Goal: Task Accomplishment & Management: Manage account settings

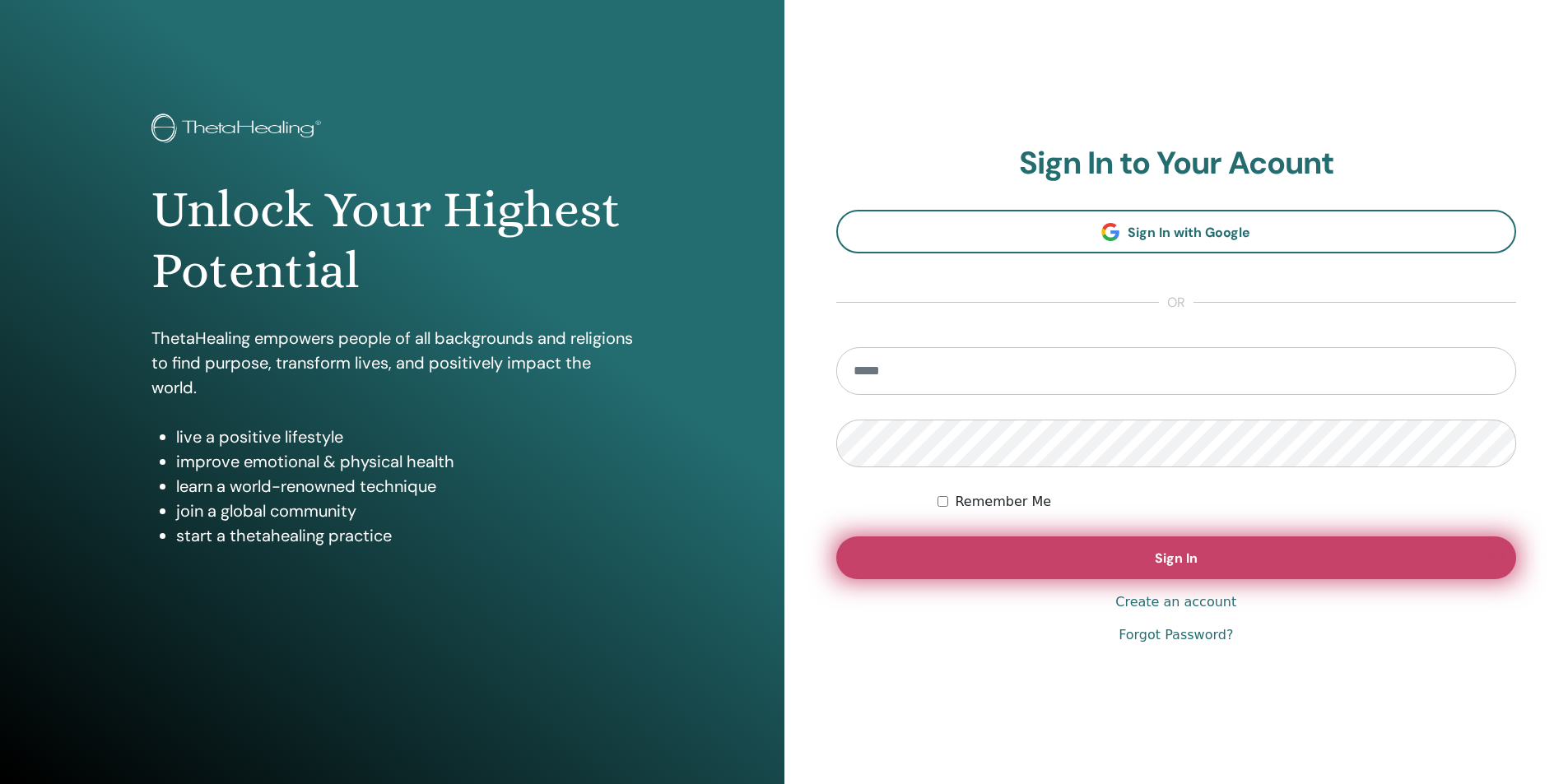
type input "**********"
click at [955, 561] on button "Sign In" at bounding box center [1176, 558] width 680 height 43
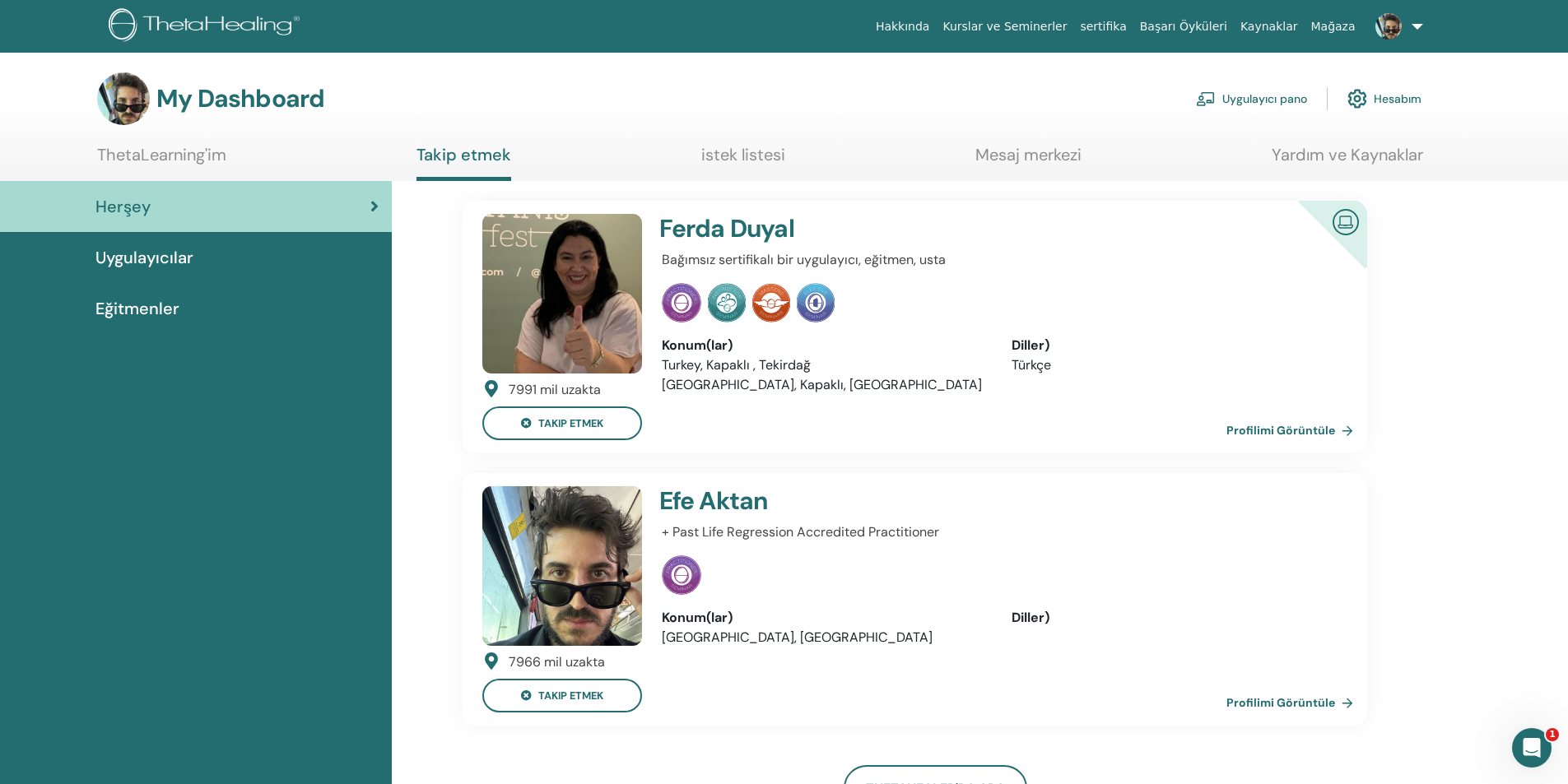
click at [1295, 97] on link "Uygulayıcı pano" at bounding box center [1251, 98] width 111 height 36
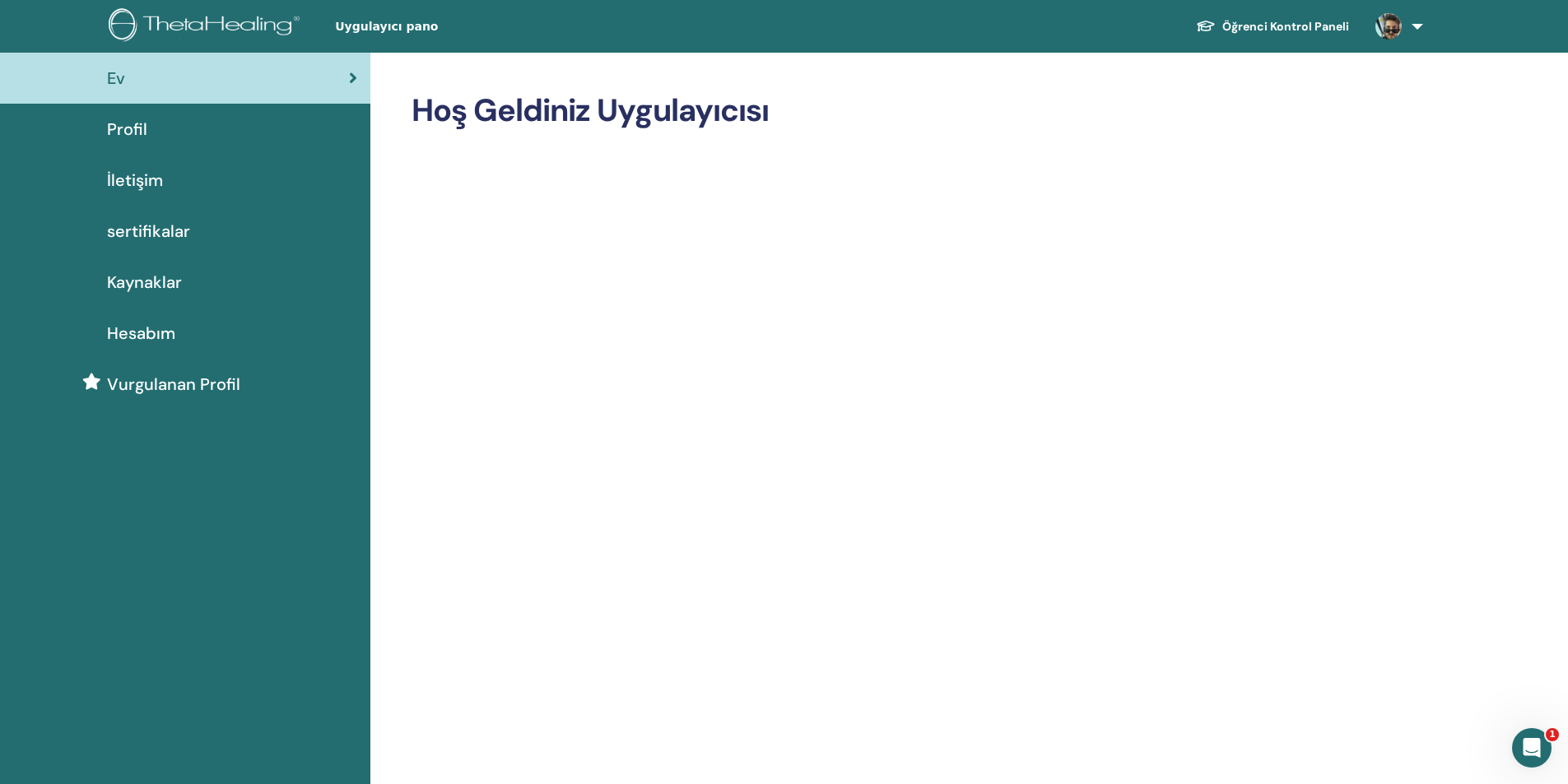
click at [167, 131] on div "Profil" at bounding box center [185, 129] width 345 height 25
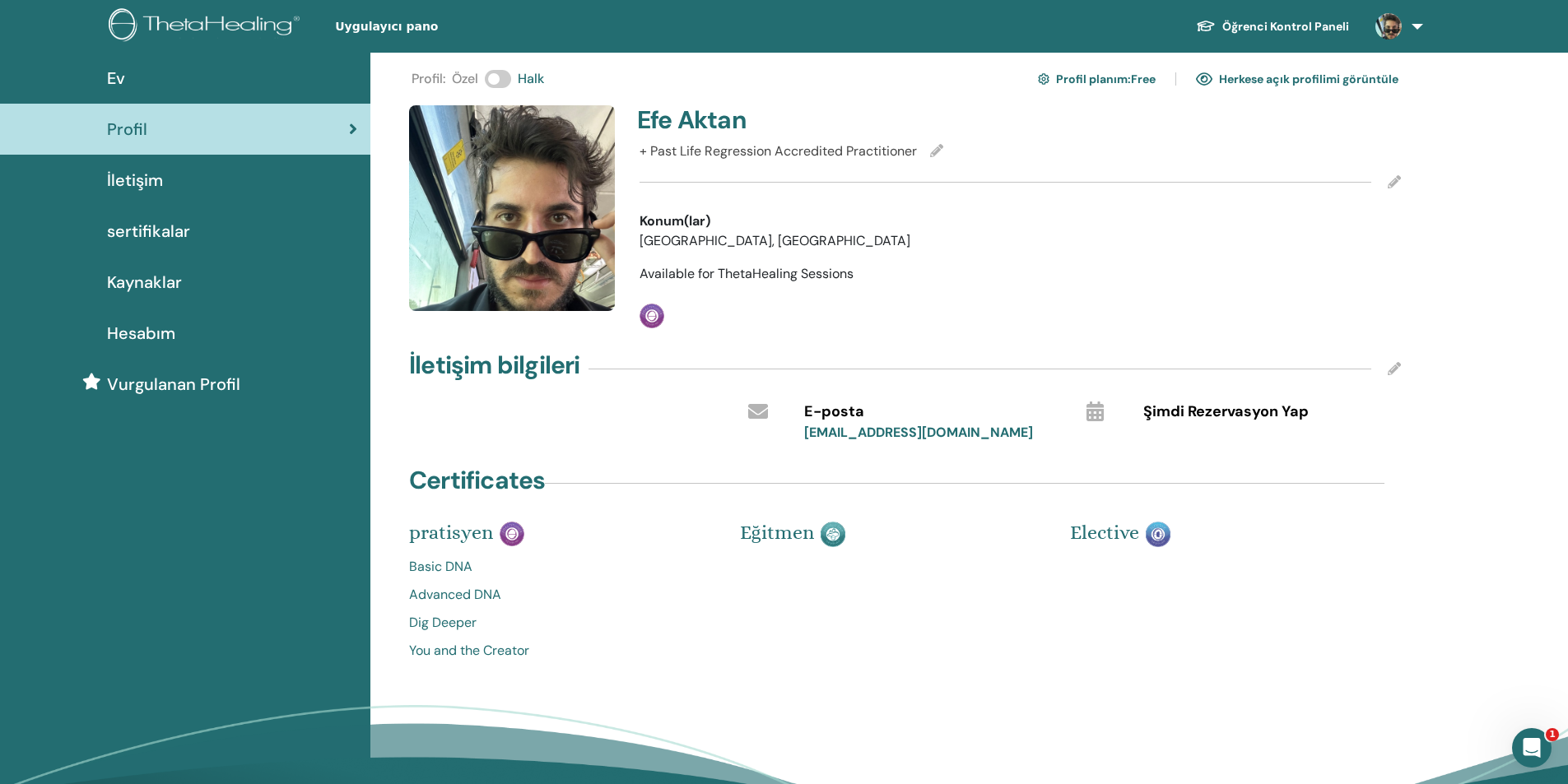
click at [548, 171] on img at bounding box center [513, 208] width 206 height 206
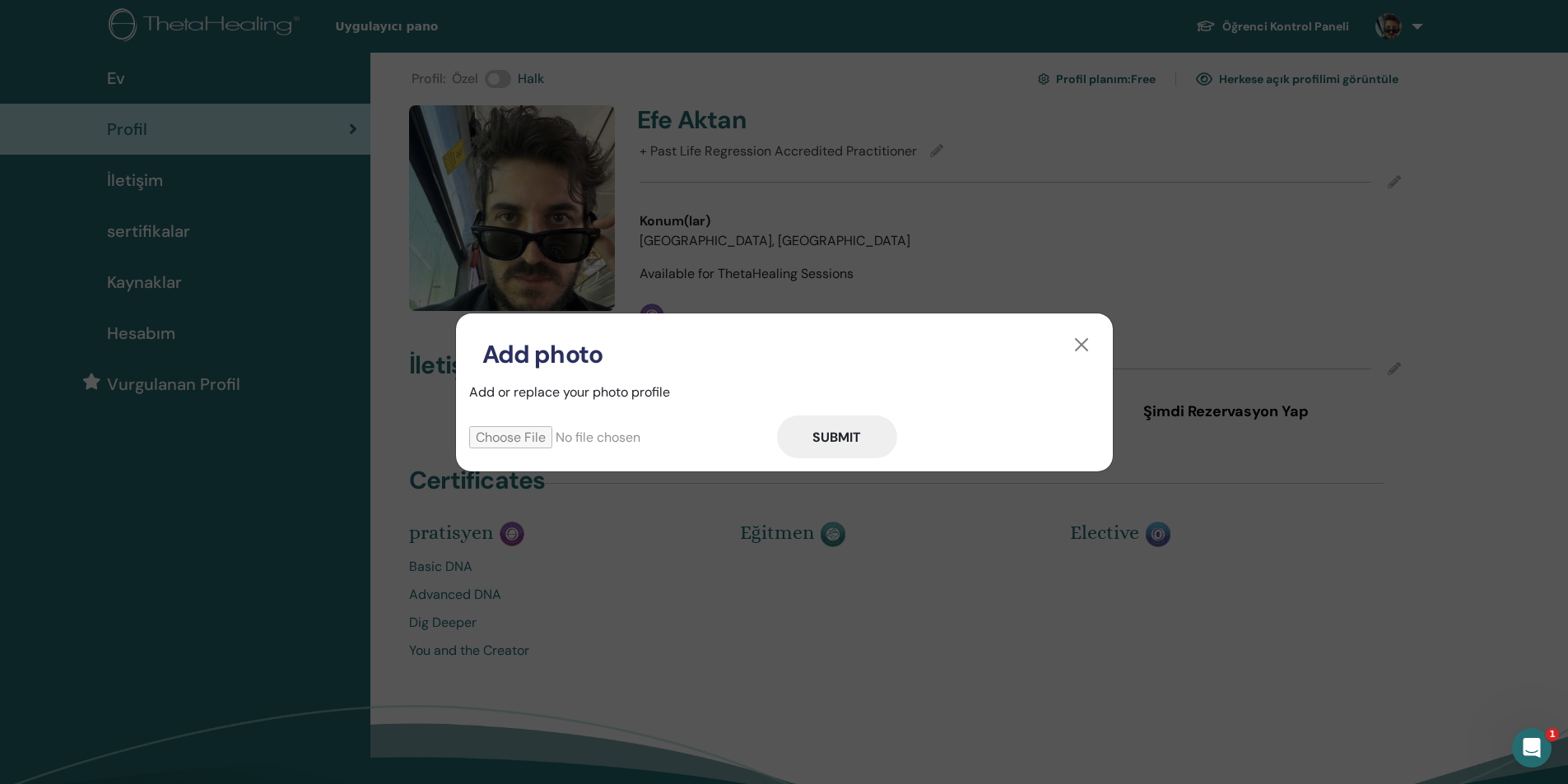
click at [508, 439] on input "file" at bounding box center [623, 437] width 308 height 23
type input "**********"
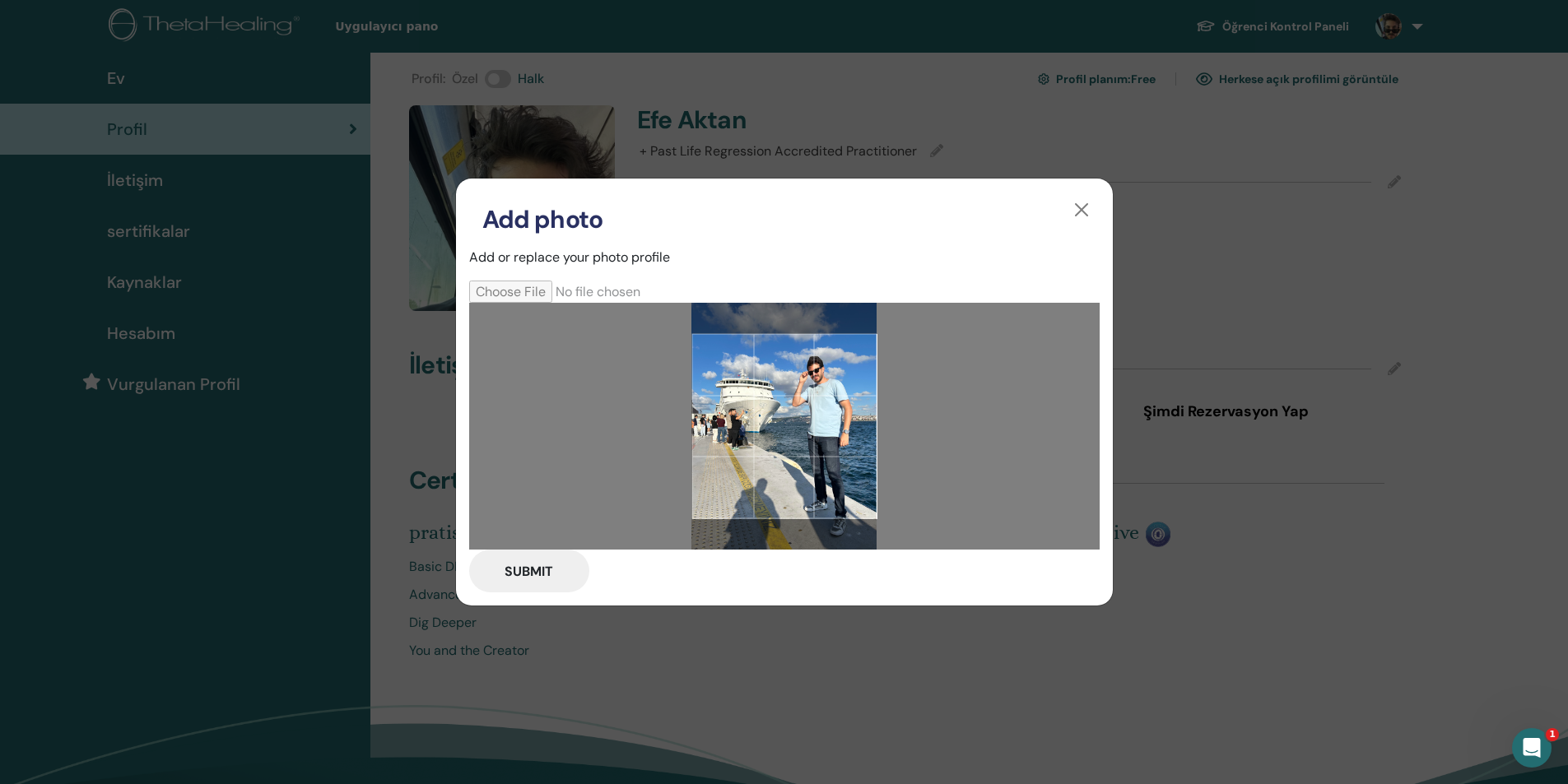
click at [531, 568] on button "Submit" at bounding box center [529, 571] width 120 height 43
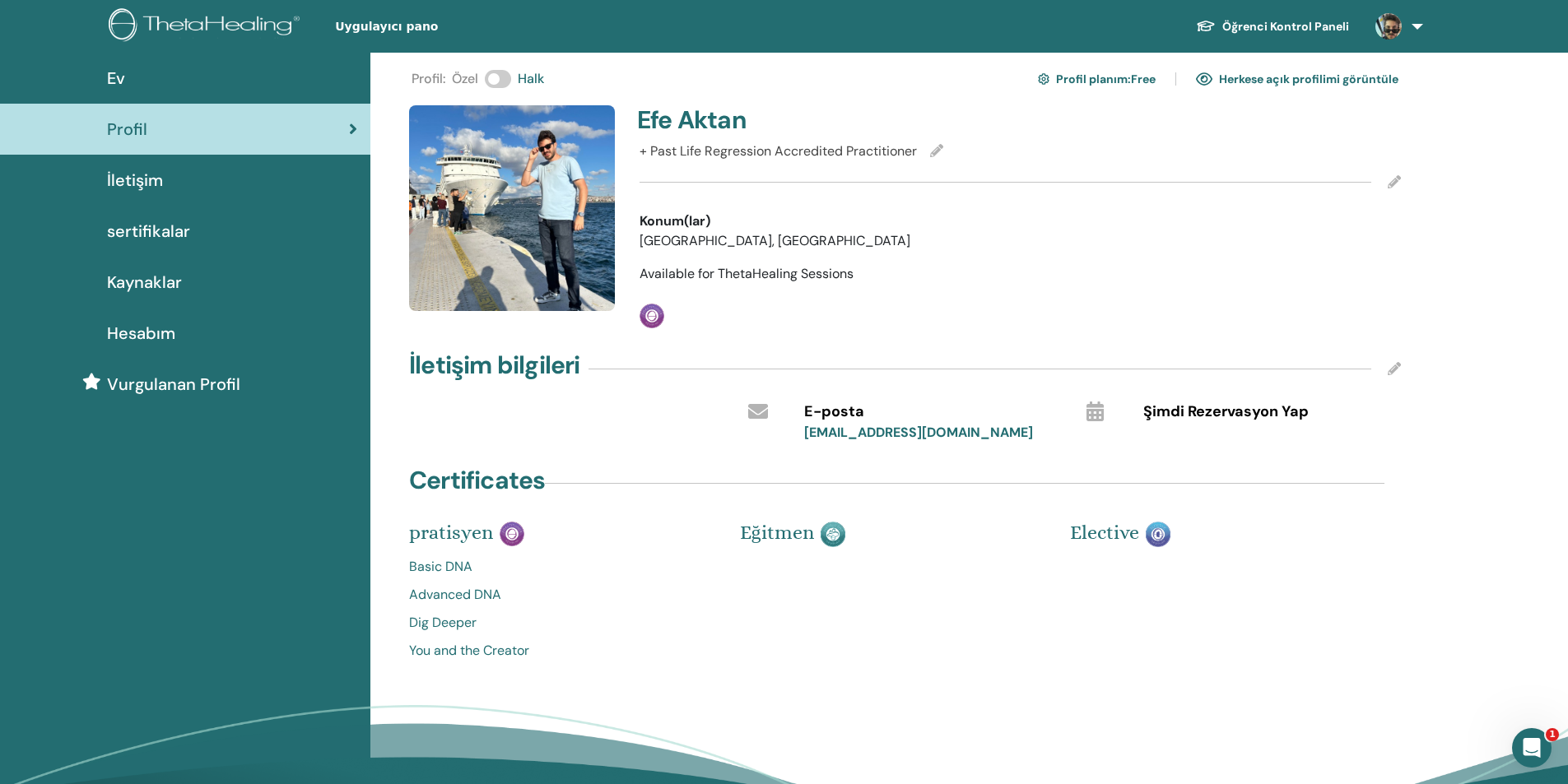
click at [1412, 31] on link at bounding box center [1396, 26] width 68 height 53
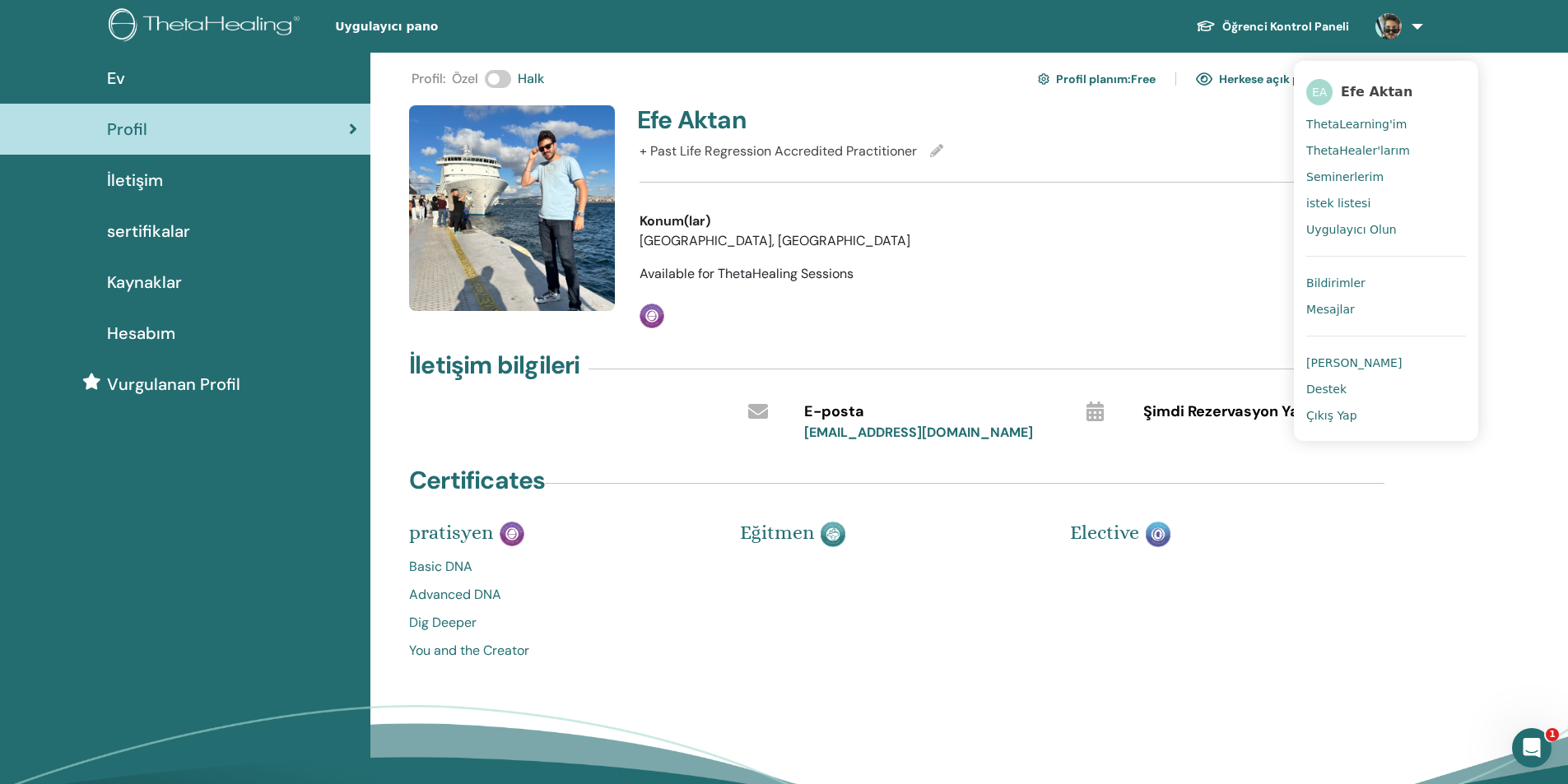
click at [1335, 418] on span "Çıkış Yap" at bounding box center [1332, 415] width 51 height 15
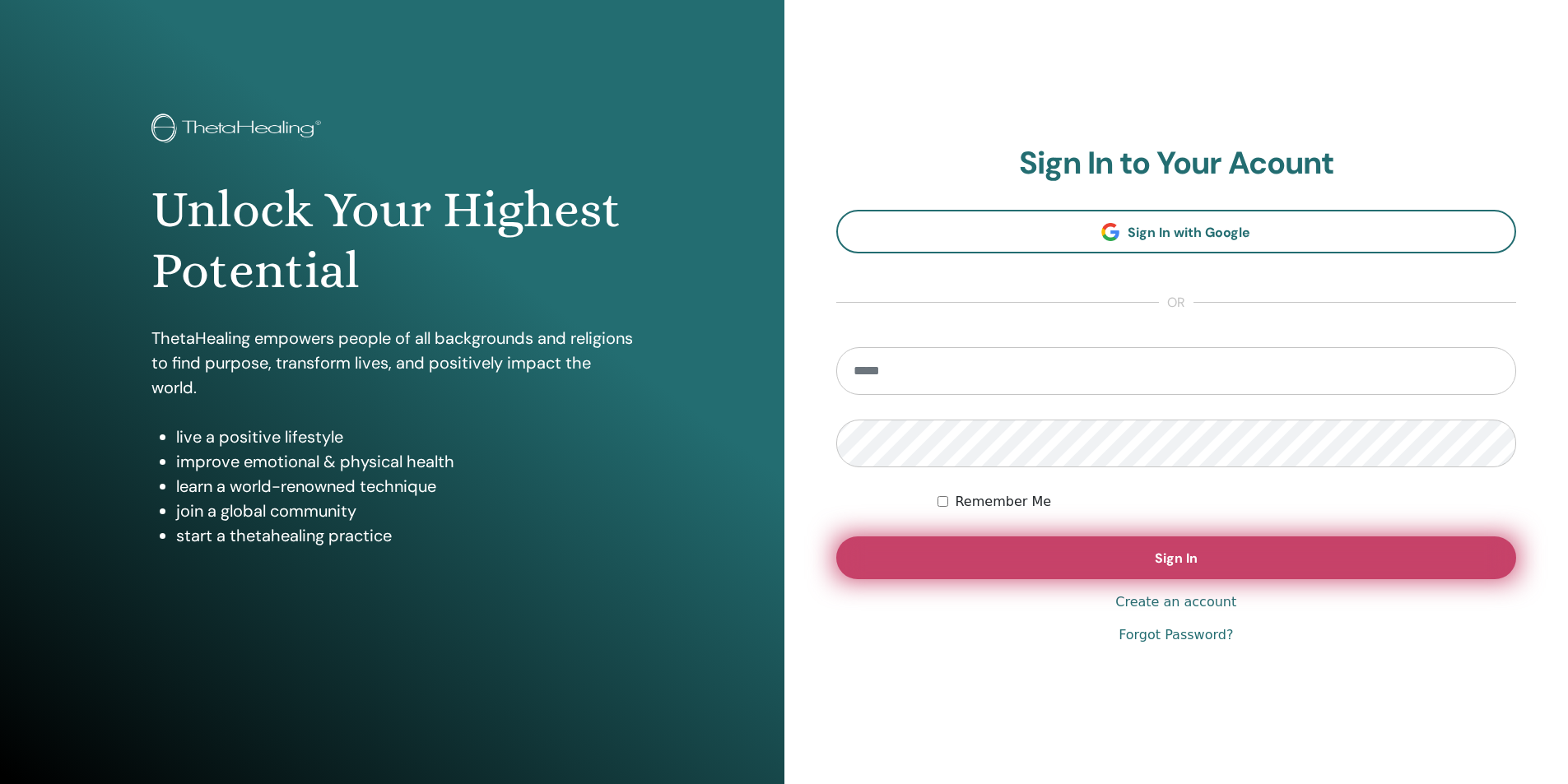
type input "**********"
click at [1034, 563] on button "Sign In" at bounding box center [1176, 558] width 680 height 43
type input "**********"
click at [1021, 573] on button "Sign In" at bounding box center [1176, 558] width 680 height 43
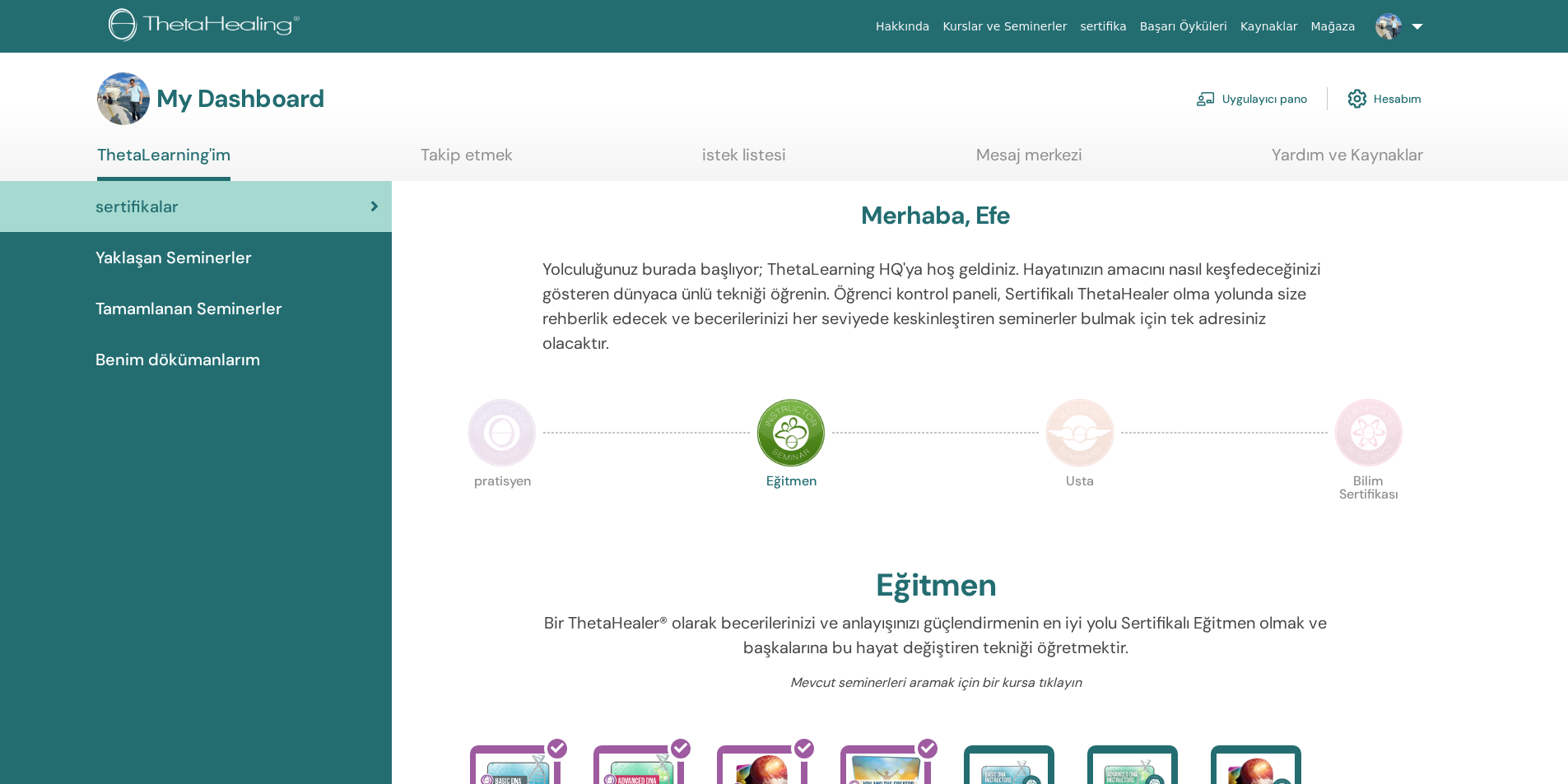
click at [1236, 95] on link "Uygulayıcı pano" at bounding box center [1251, 98] width 111 height 36
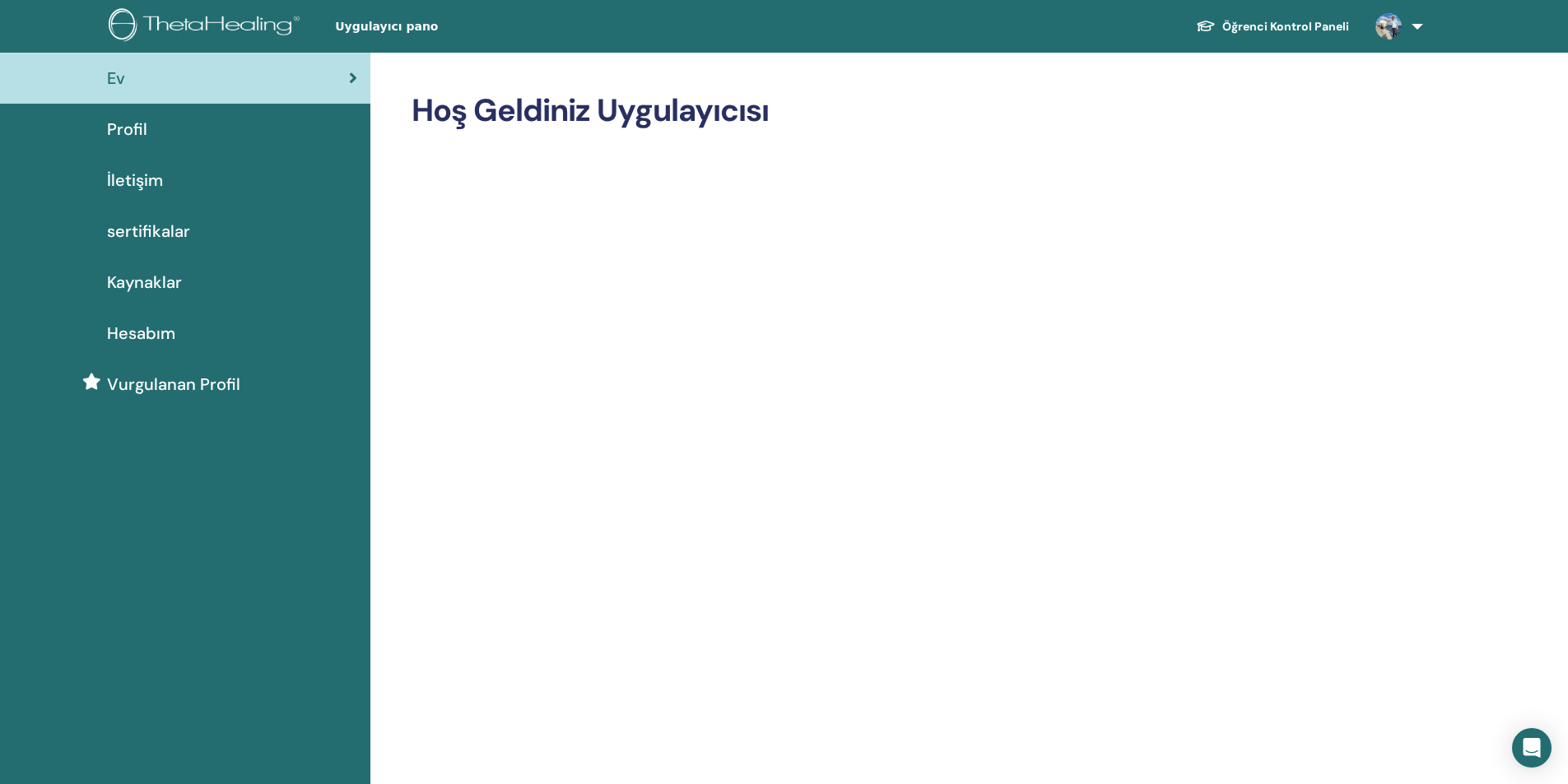
click at [122, 131] on span "Profil" at bounding box center [127, 129] width 40 height 25
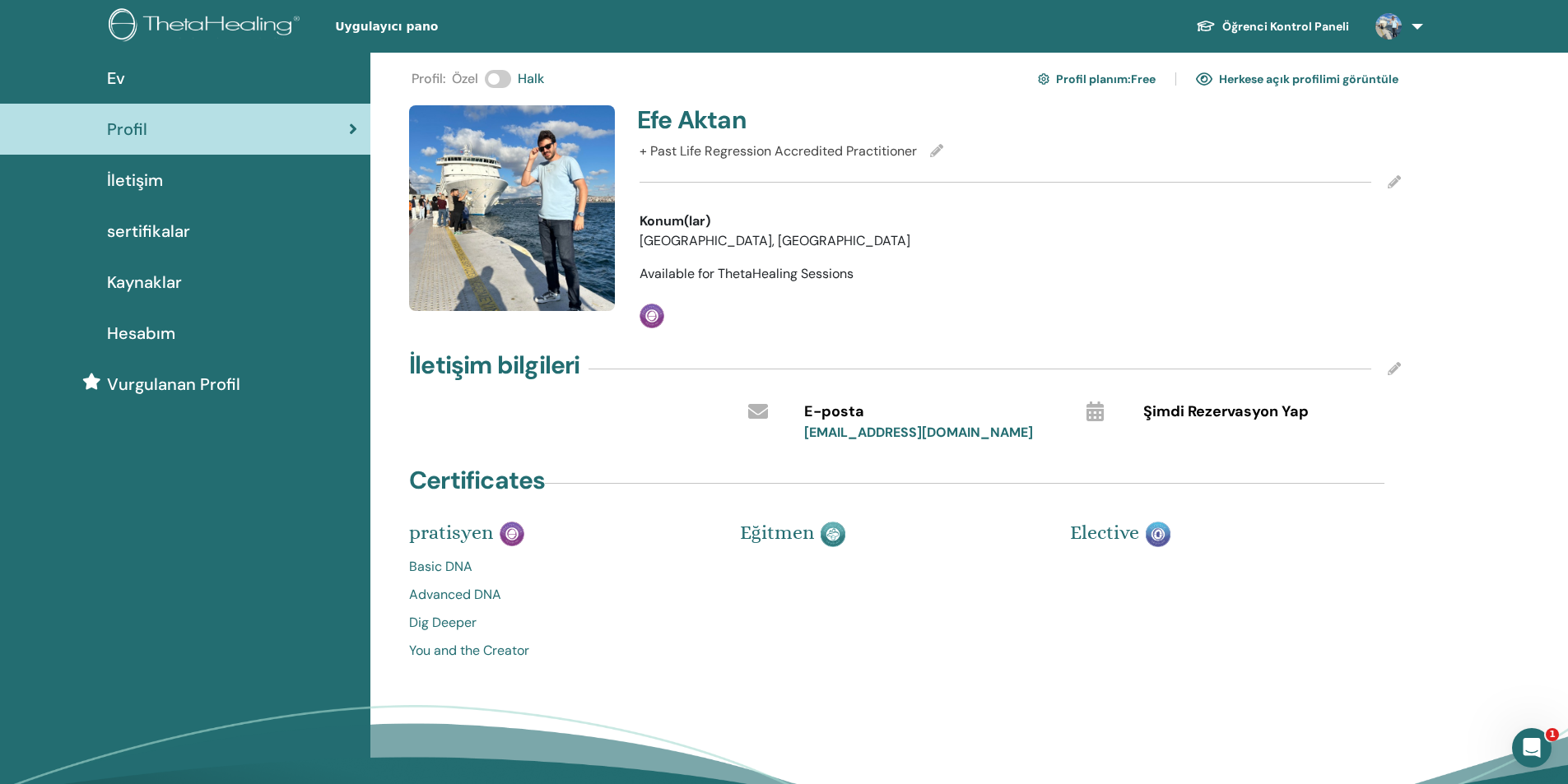
click at [1249, 82] on link "Herkese açık profilimi görüntüle" at bounding box center [1297, 78] width 202 height 26
click at [497, 86] on span at bounding box center [498, 78] width 27 height 18
click at [1255, 74] on link "Herkese açık profilimi görüntüle" at bounding box center [1297, 78] width 202 height 26
click at [503, 78] on span at bounding box center [498, 78] width 27 height 18
click at [127, 202] on link "İletişim" at bounding box center [185, 181] width 370 height 51
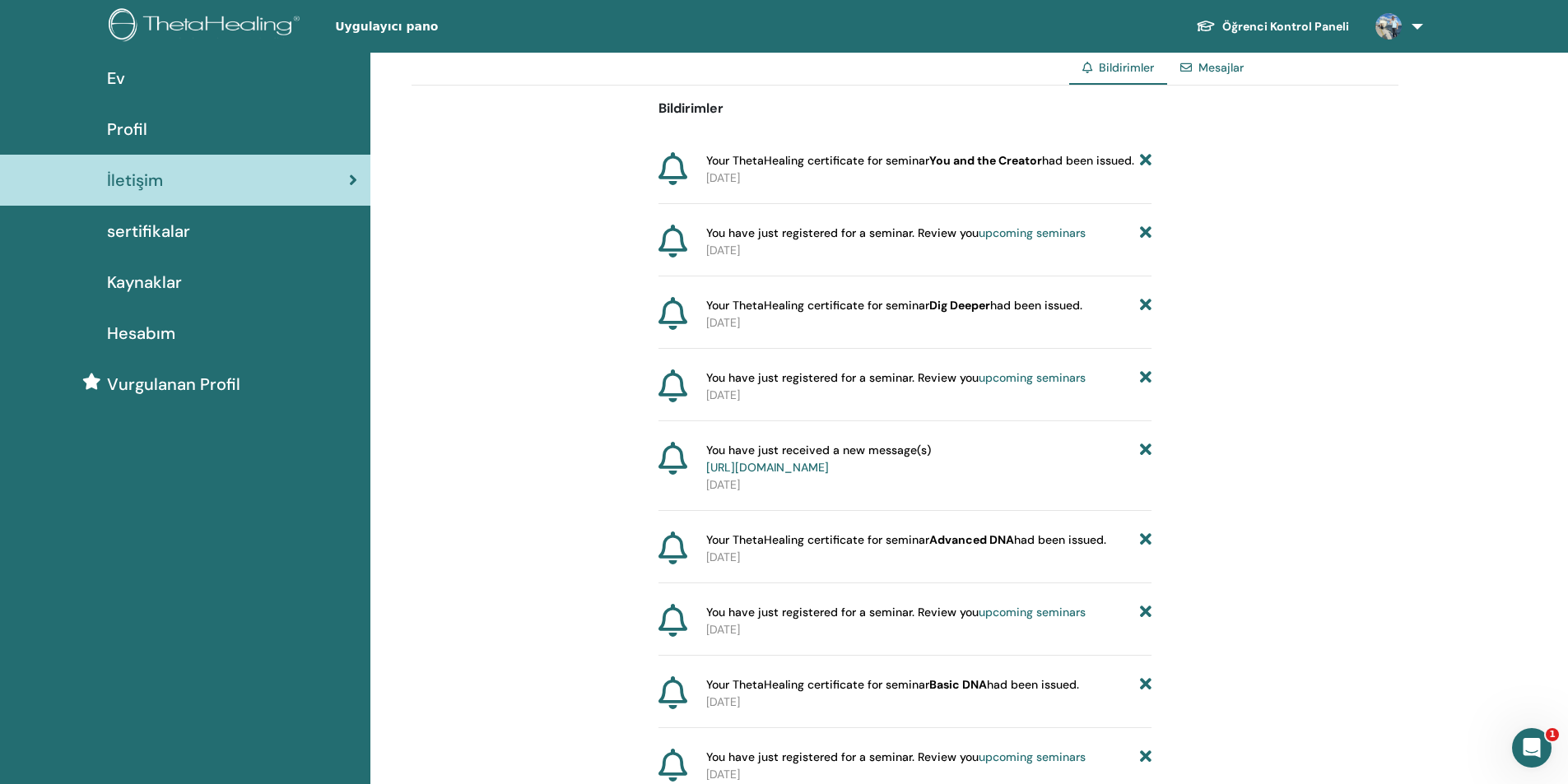
click at [159, 232] on span "sertifikalar" at bounding box center [148, 231] width 83 height 25
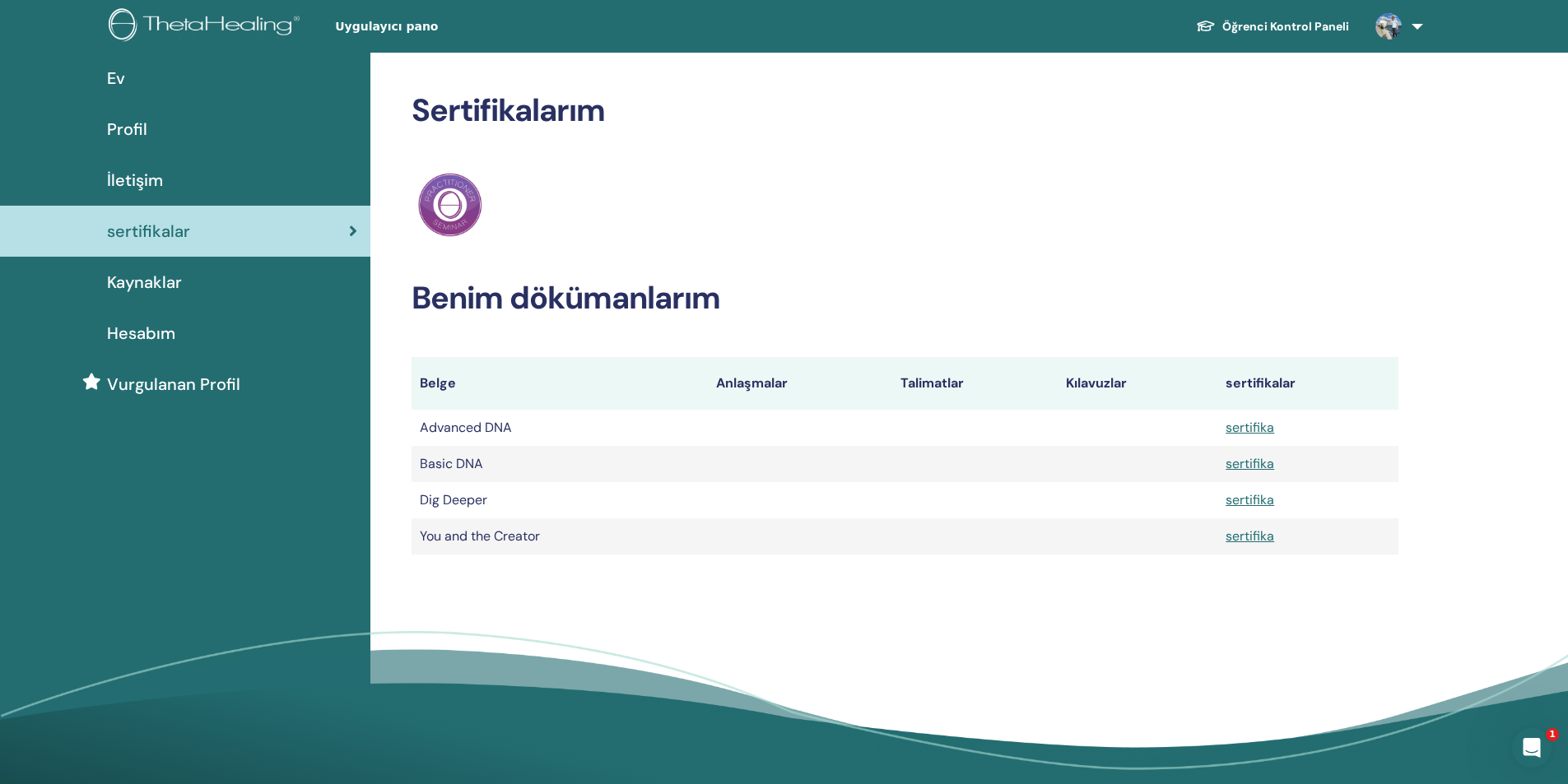
click at [160, 290] on span "Kaynaklar" at bounding box center [144, 282] width 75 height 25
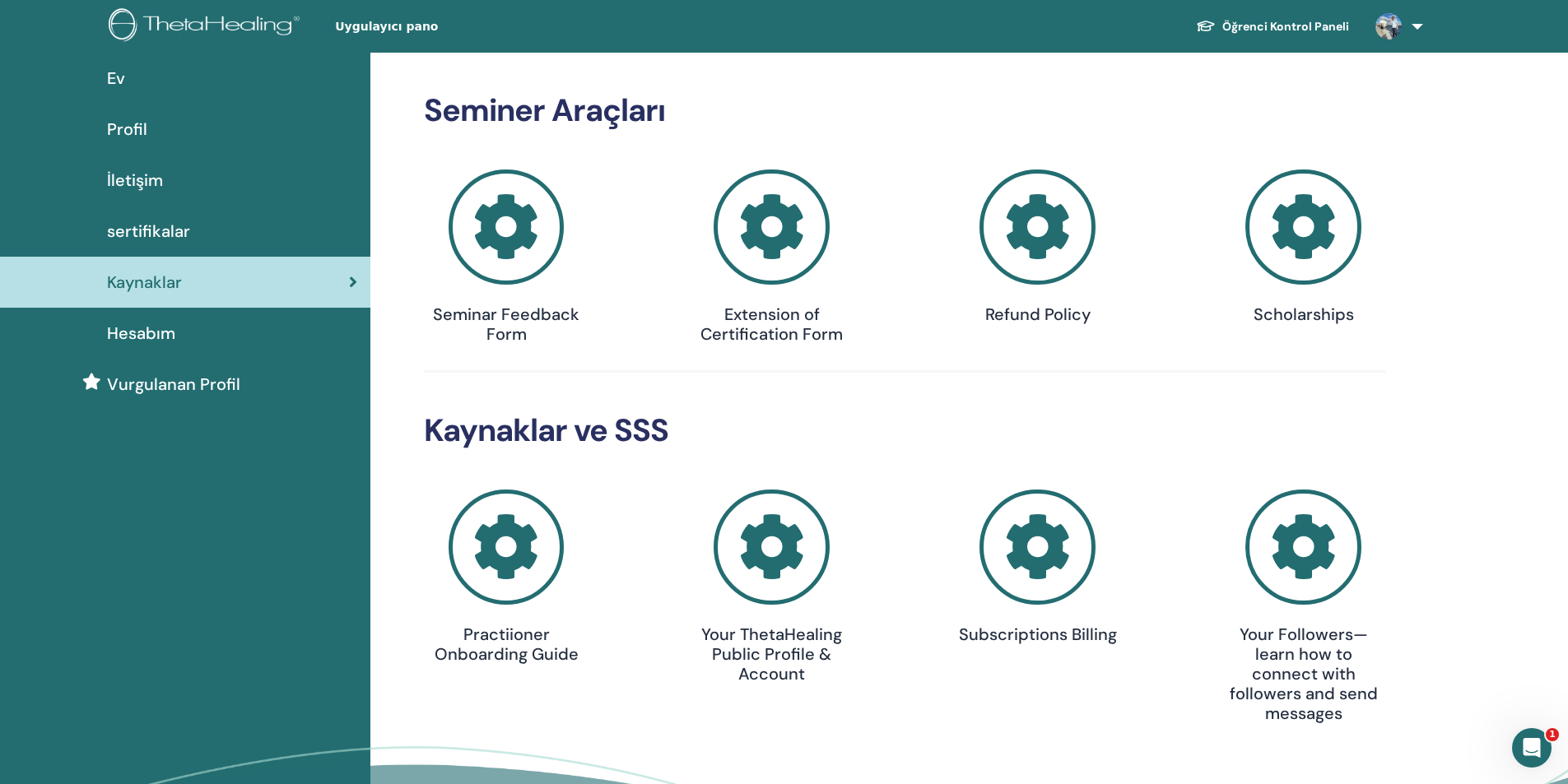
click at [155, 345] on link "Hesabım" at bounding box center [185, 334] width 370 height 51
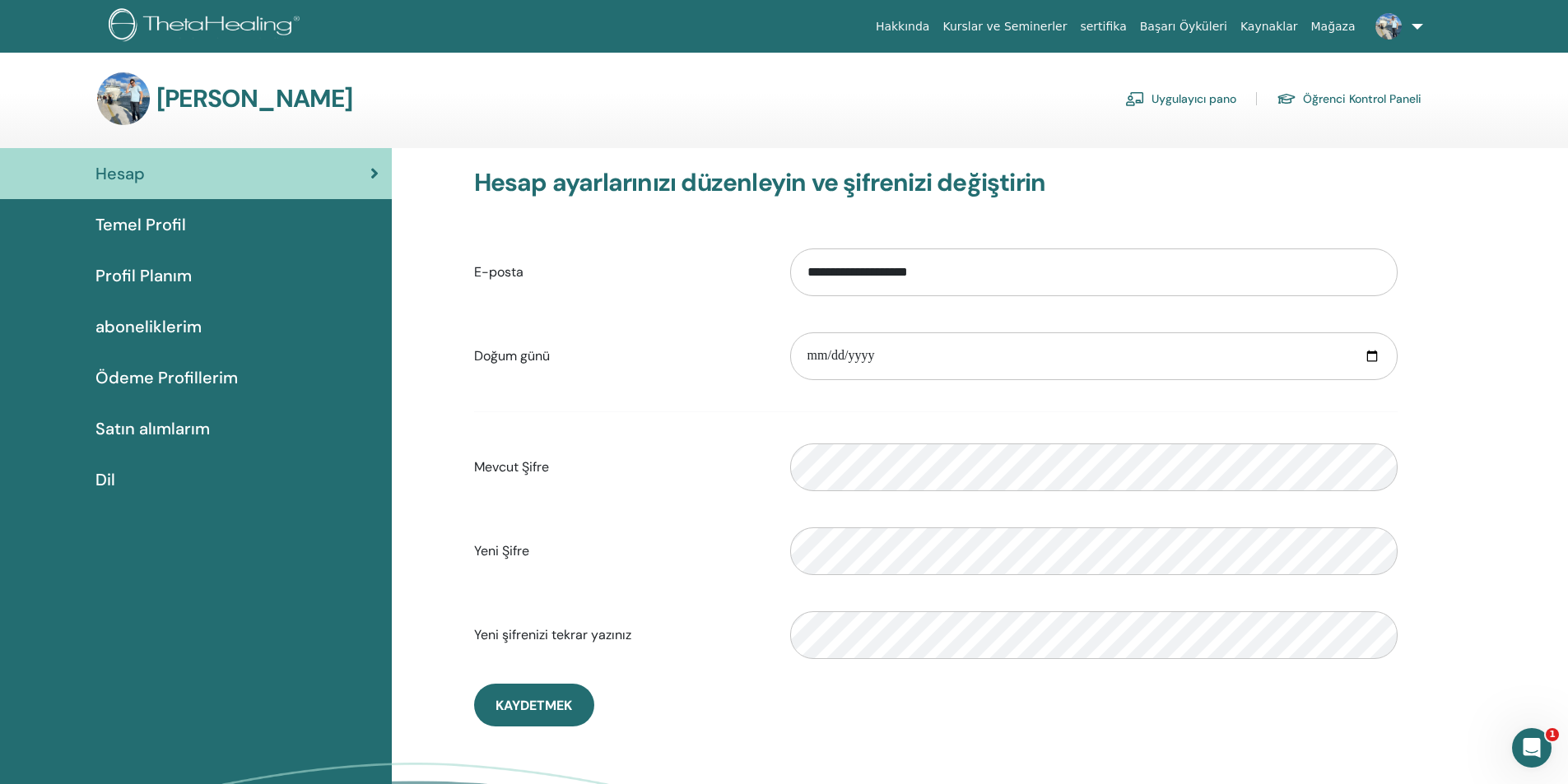
click at [181, 424] on span "Satın alımlarım" at bounding box center [152, 428] width 115 height 25
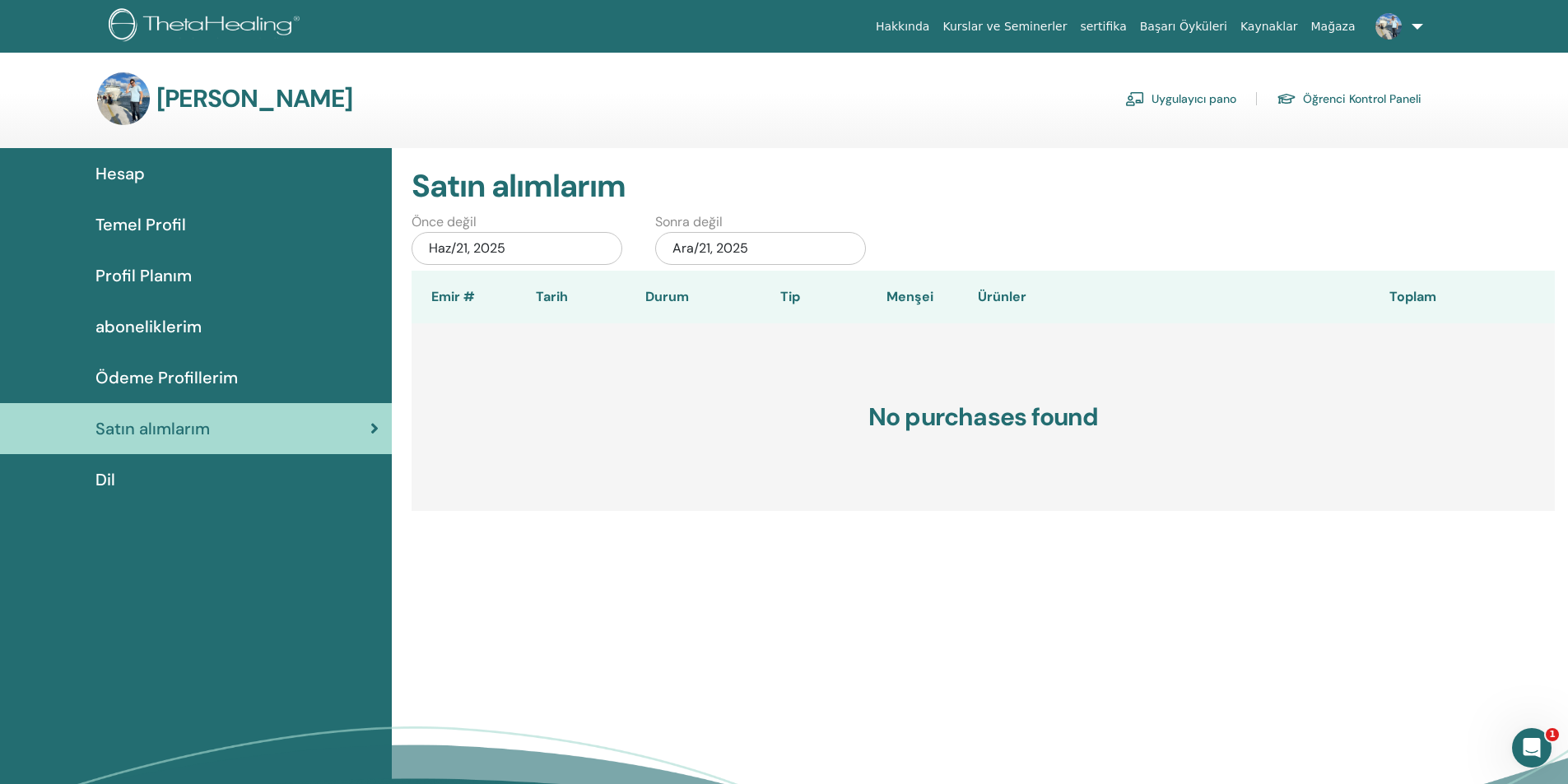
click at [147, 472] on div "Dil" at bounding box center [195, 479] width 365 height 25
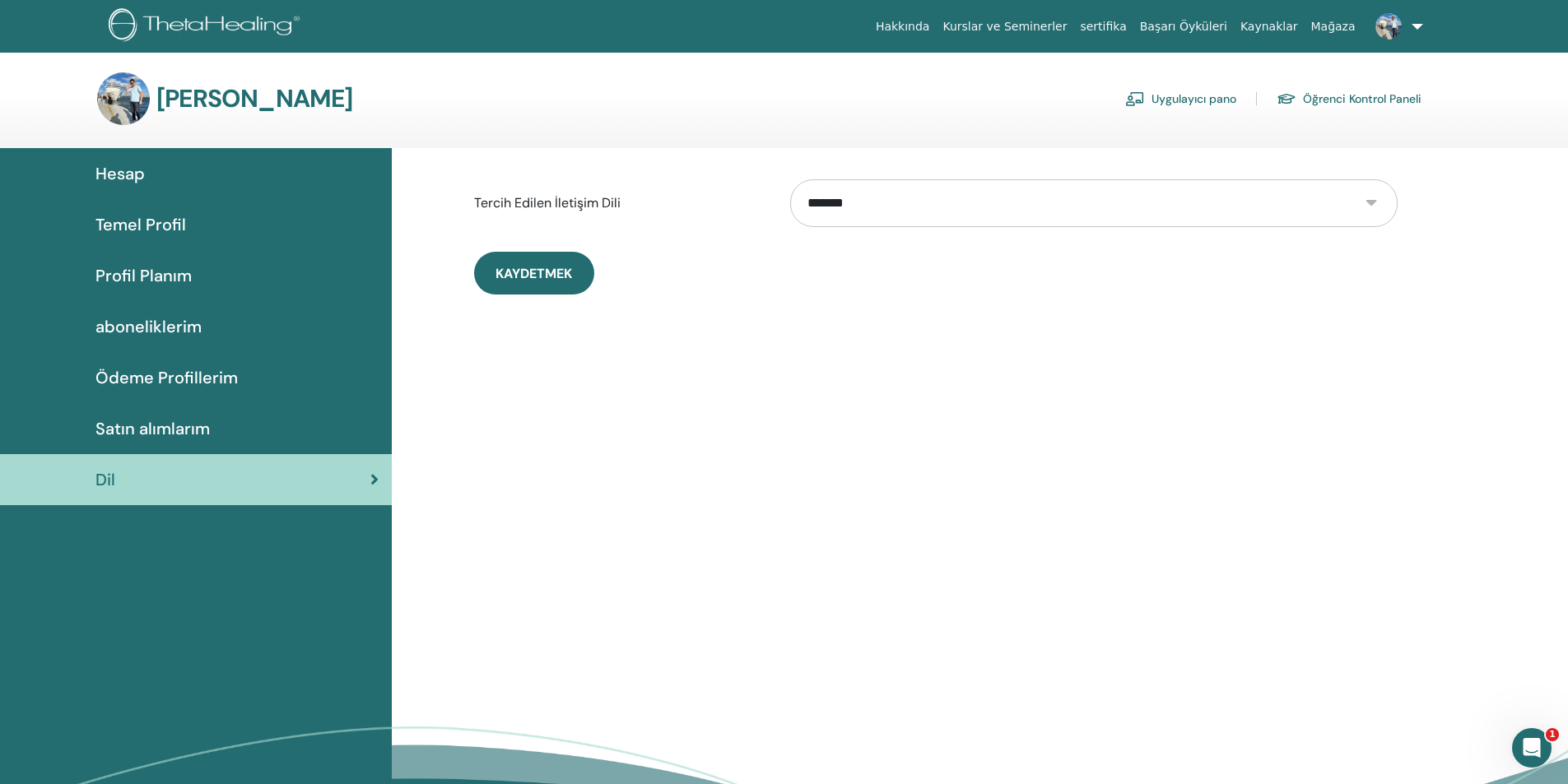
click at [836, 219] on select "**********" at bounding box center [1094, 203] width 608 height 48
select select "***"
click at [790, 180] on select "**********" at bounding box center [1094, 203] width 608 height 48
click at [543, 273] on span "Kaydetmek" at bounding box center [534, 274] width 77 height 18
click at [154, 167] on span "Account" at bounding box center [129, 173] width 67 height 25
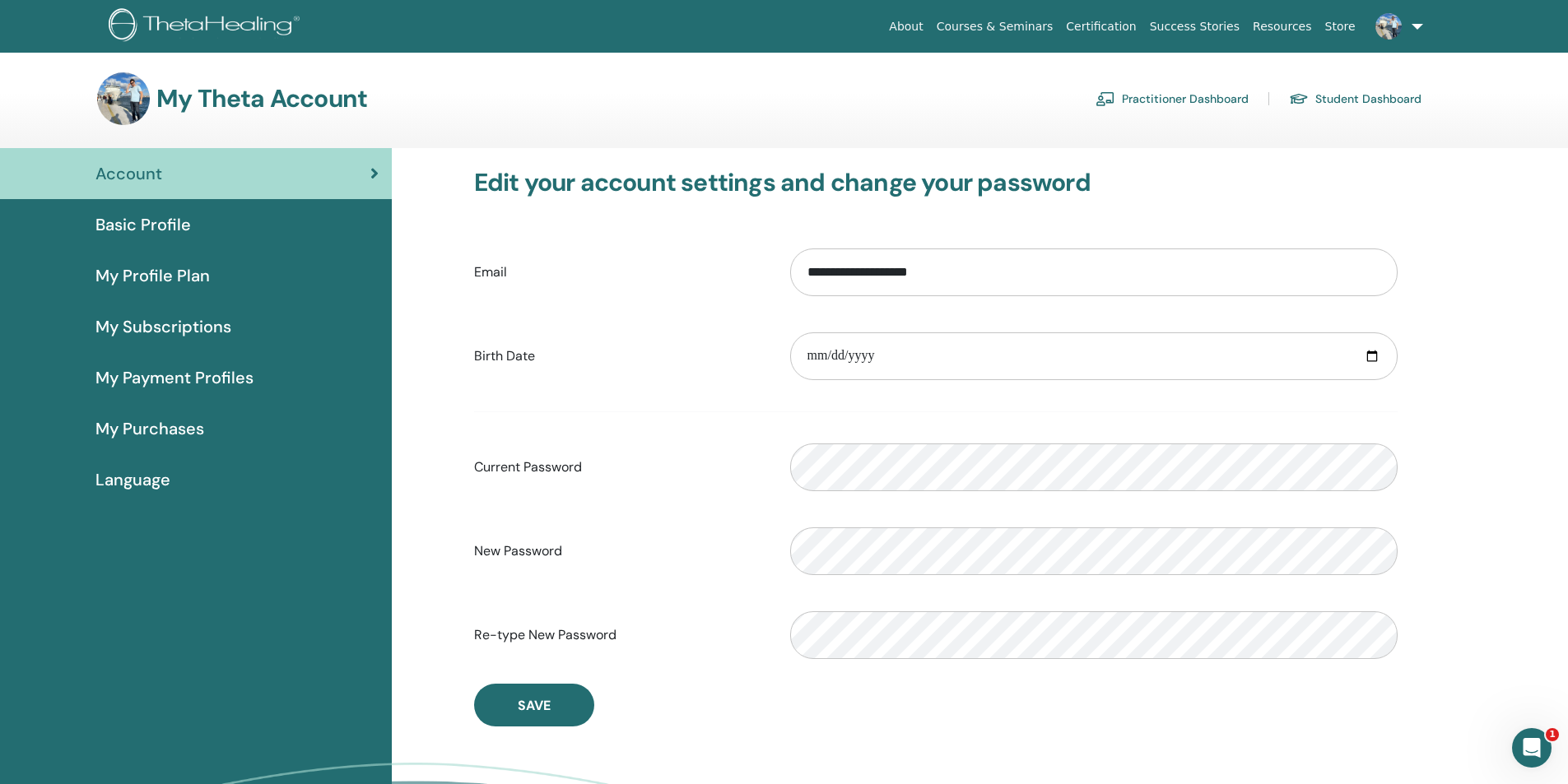
click at [168, 222] on span "Basic Profile" at bounding box center [142, 224] width 95 height 25
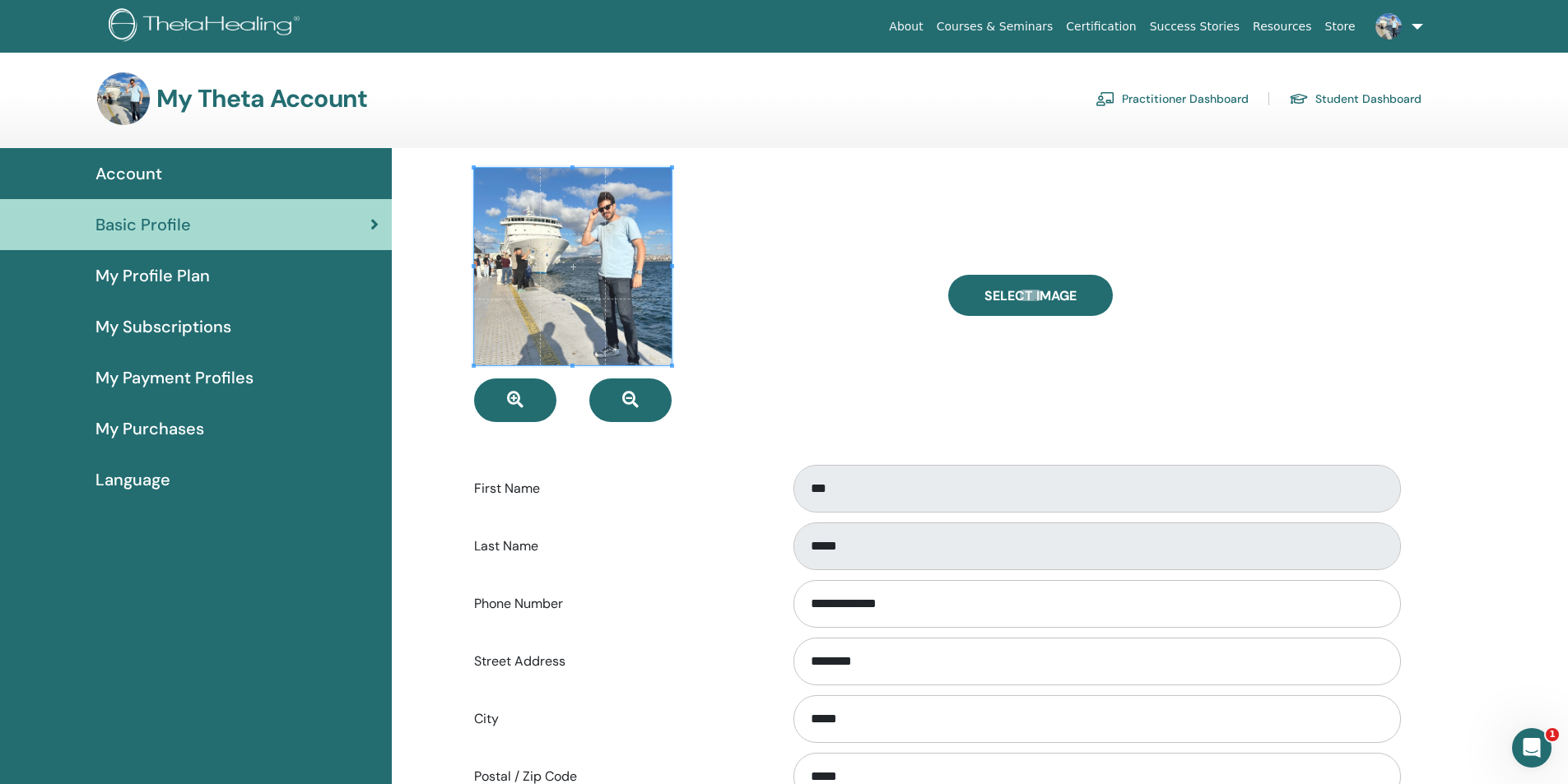
click at [157, 271] on span "My Profile Plan" at bounding box center [152, 275] width 115 height 25
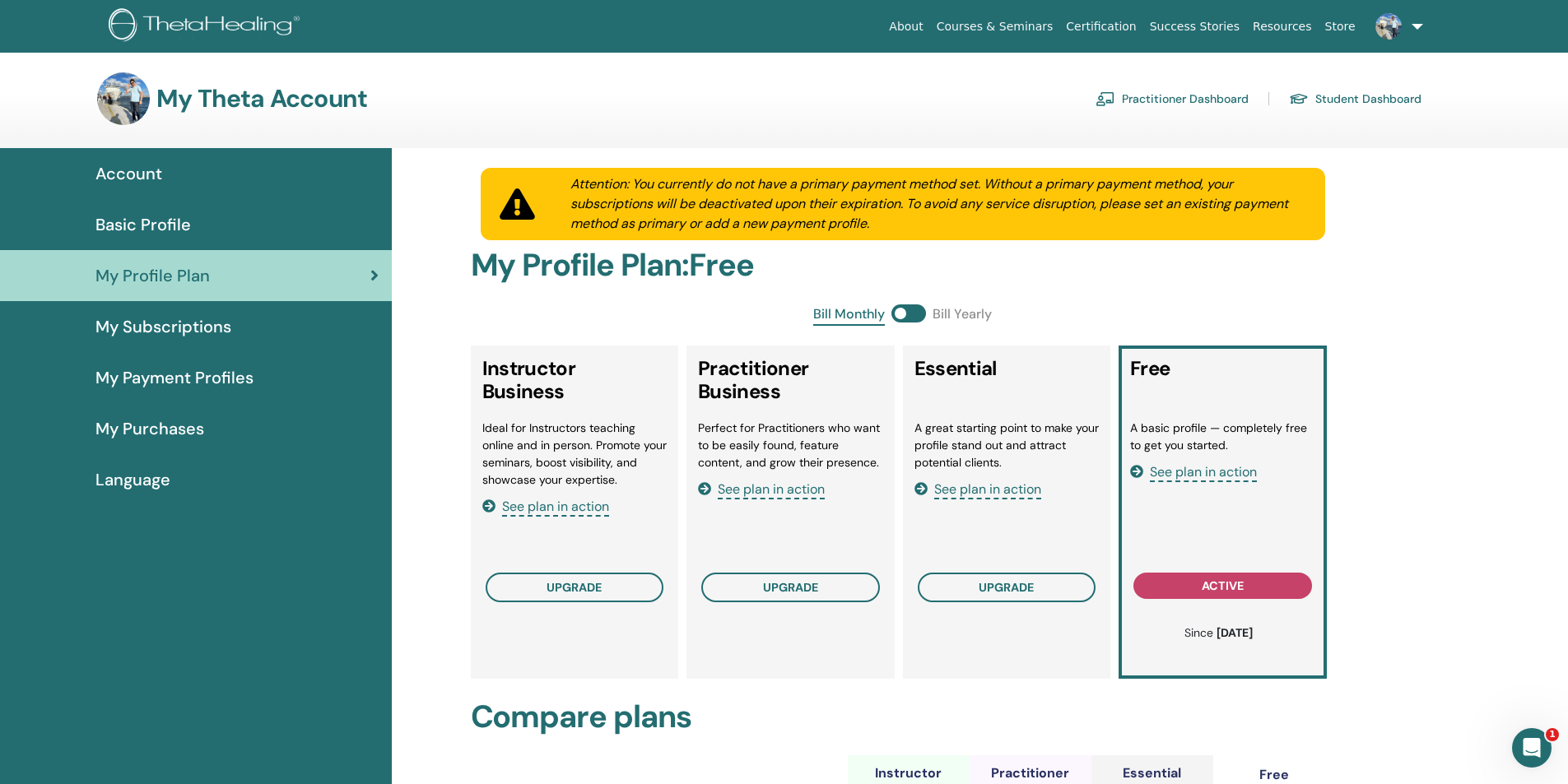
click at [1191, 105] on link "Practitioner Dashboard" at bounding box center [1172, 98] width 153 height 26
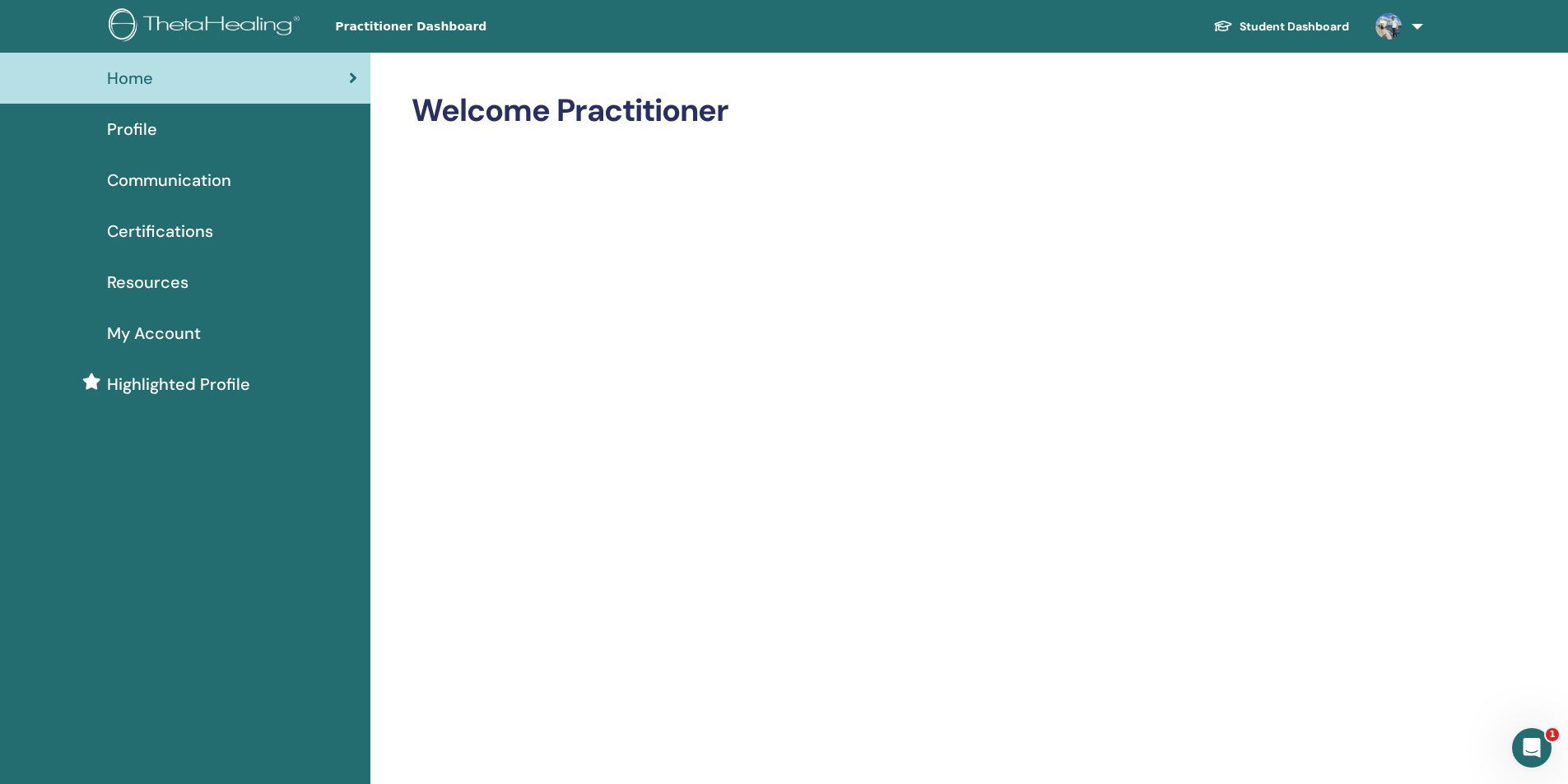
click at [147, 130] on span "Profile" at bounding box center [132, 129] width 50 height 25
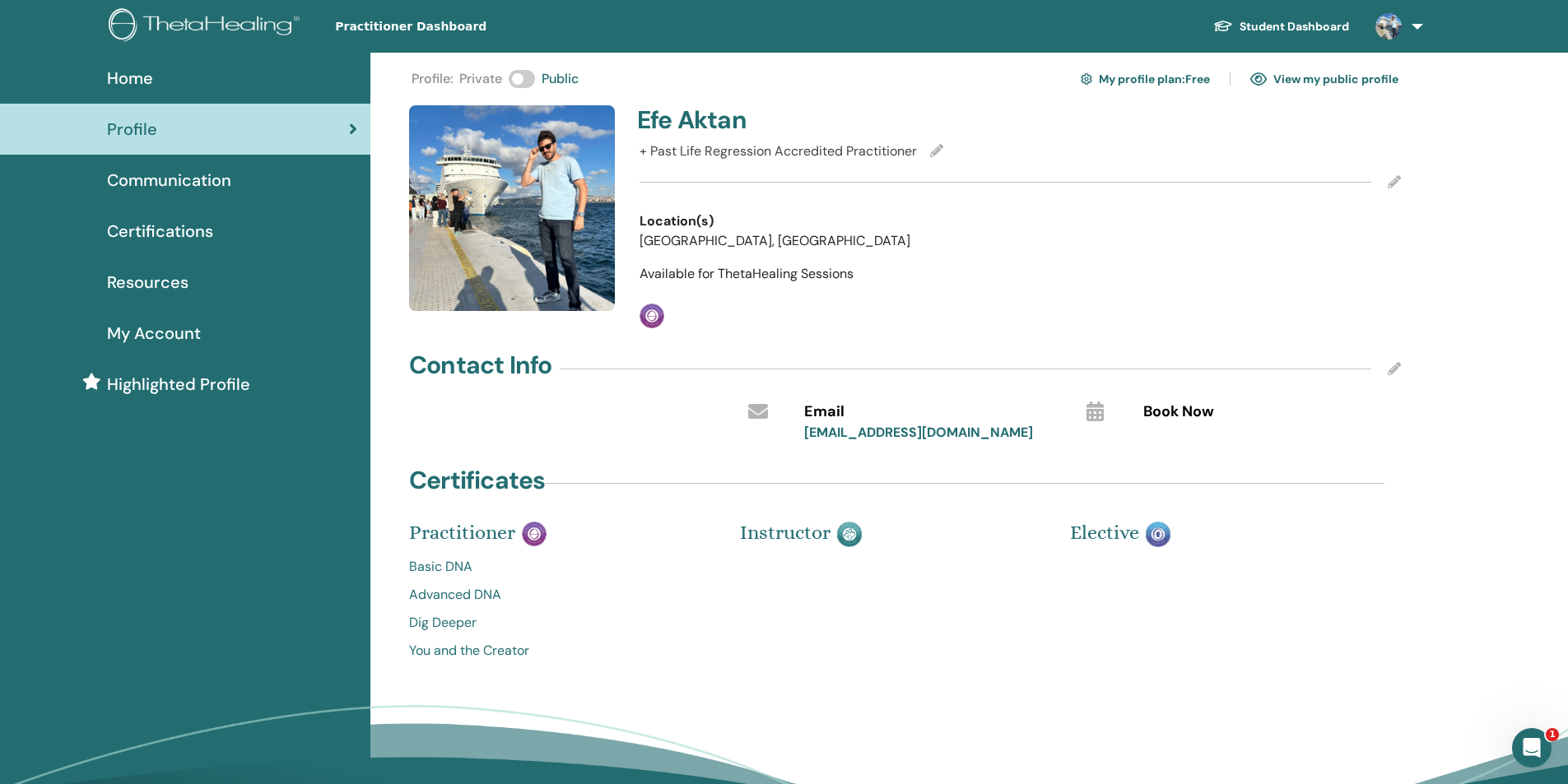
click at [1295, 83] on link "View my public profile" at bounding box center [1325, 78] width 148 height 26
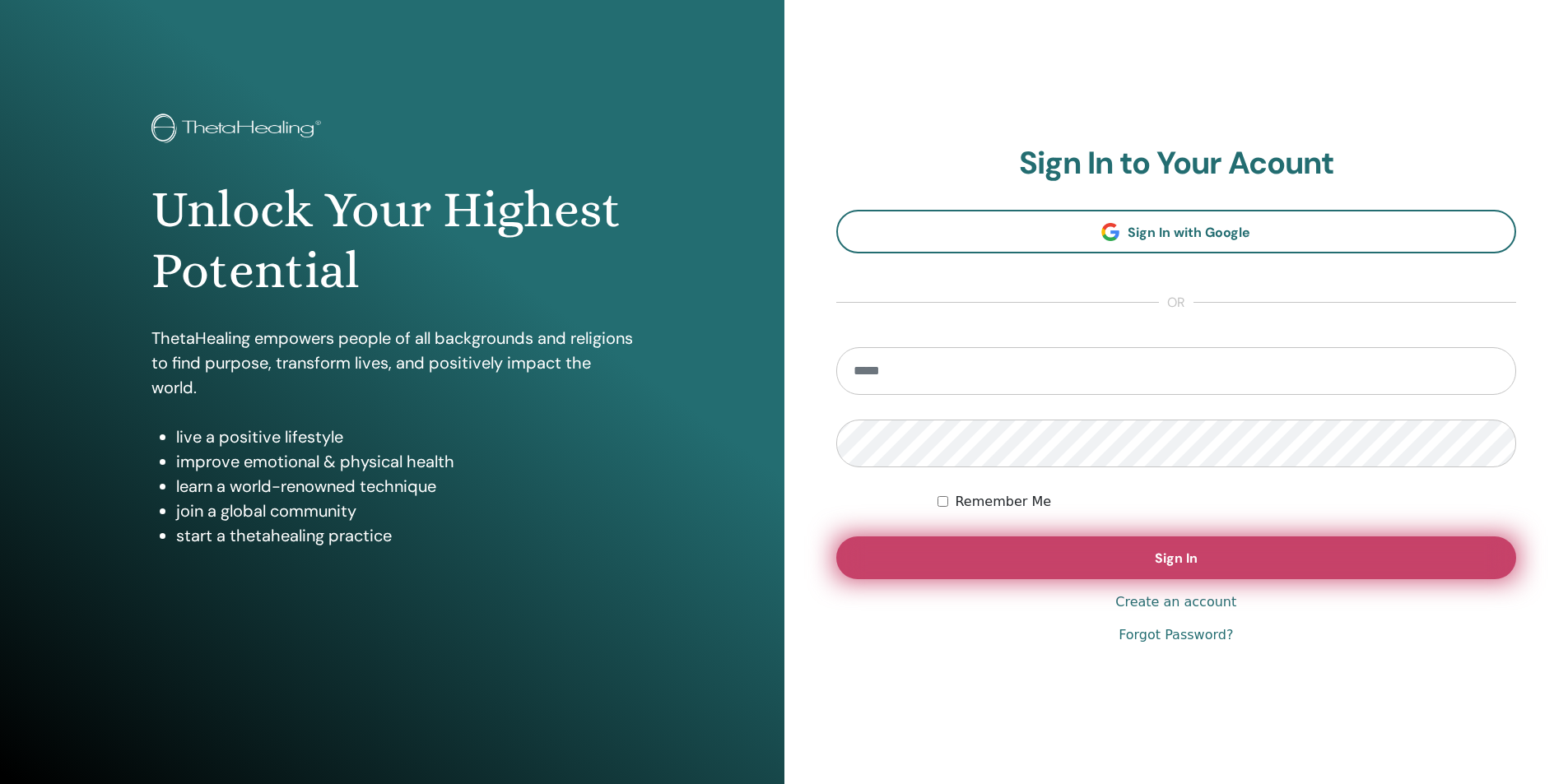
type input "**********"
click at [1038, 546] on button "Sign In" at bounding box center [1176, 558] width 680 height 43
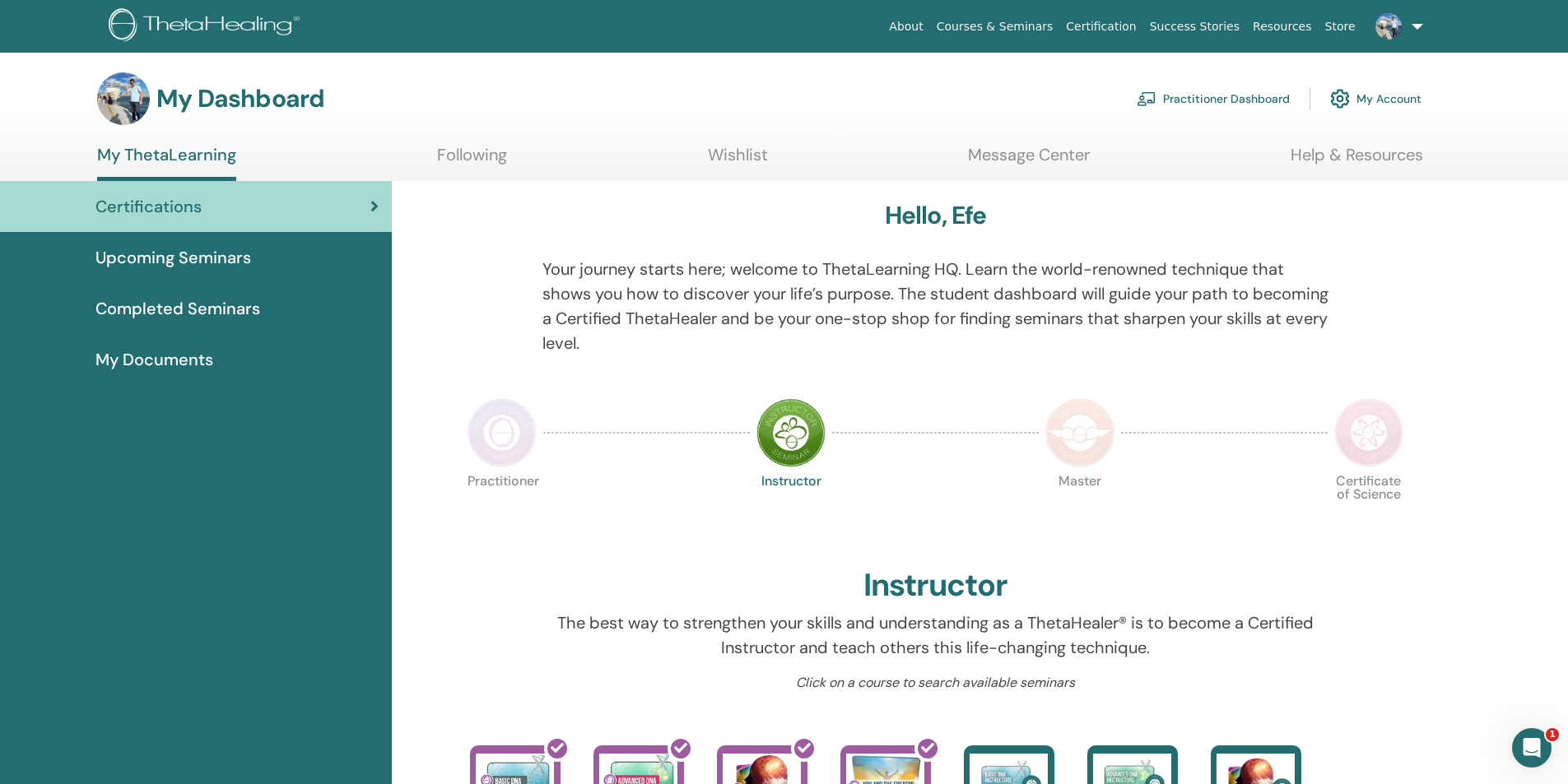
scroll to position [290, 0]
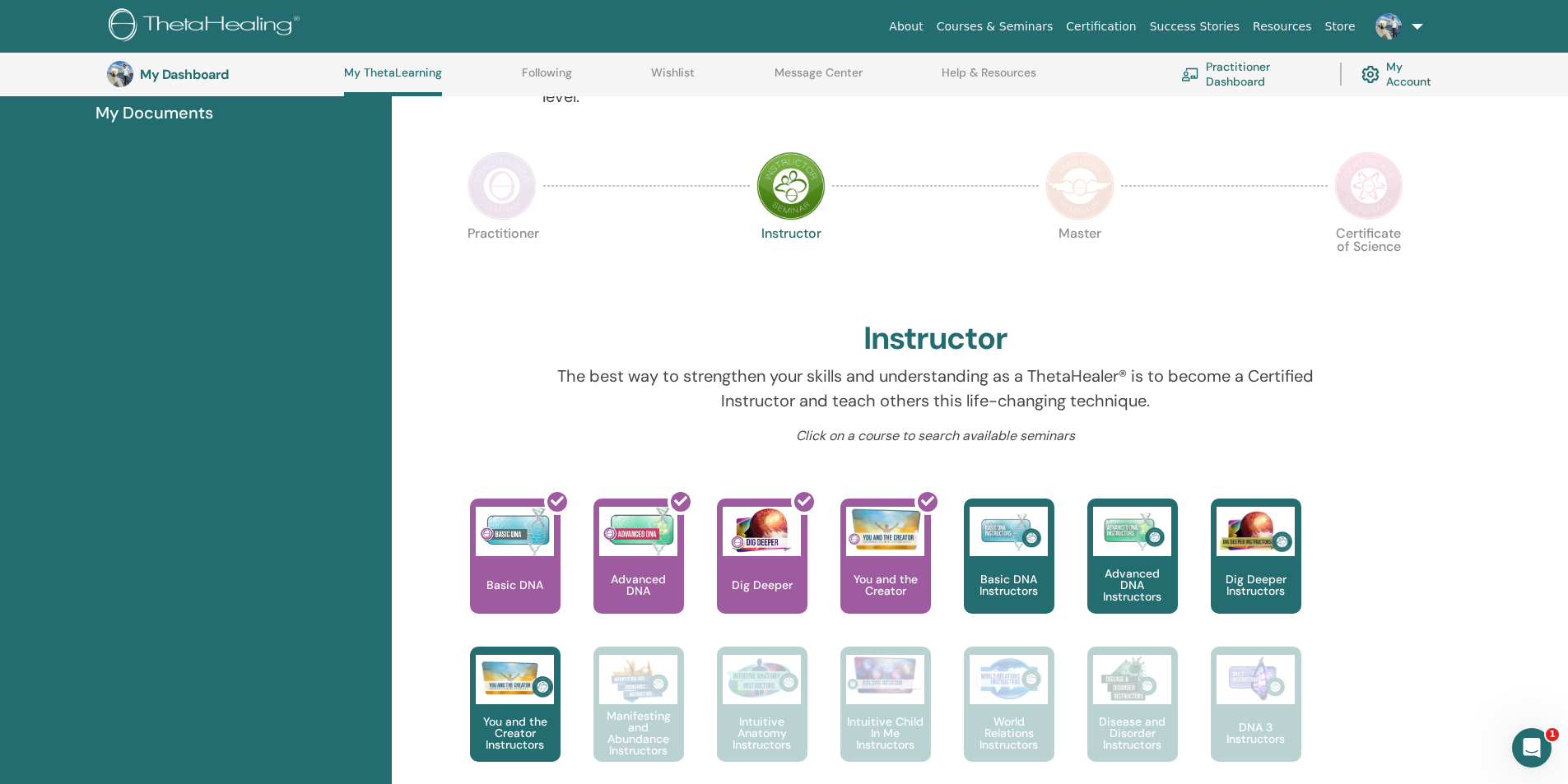
click at [539, 214] on div at bounding box center [503, 185] width 82 height 76
click at [533, 203] on img at bounding box center [502, 185] width 69 height 69
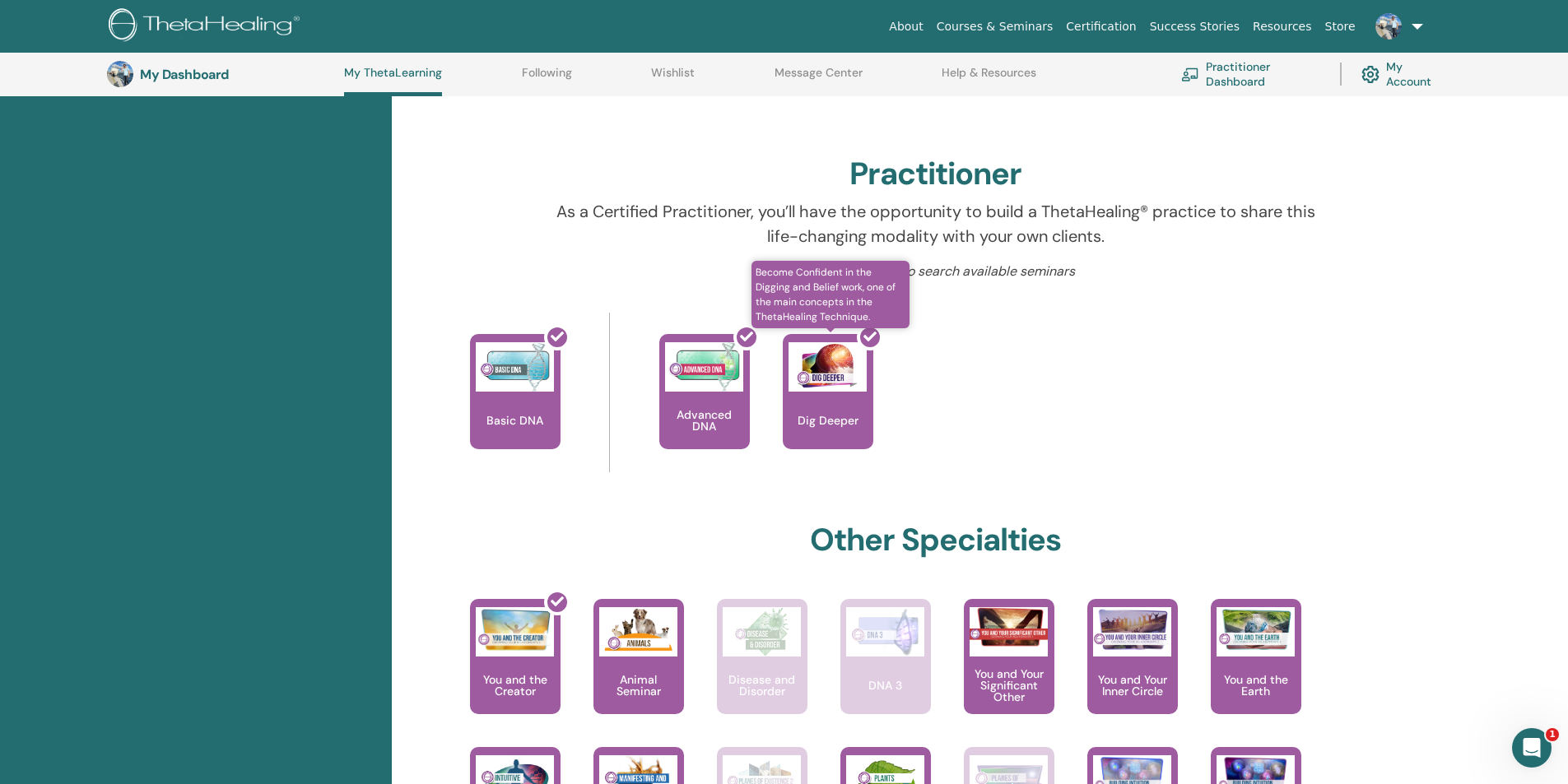
scroll to position [126, 0]
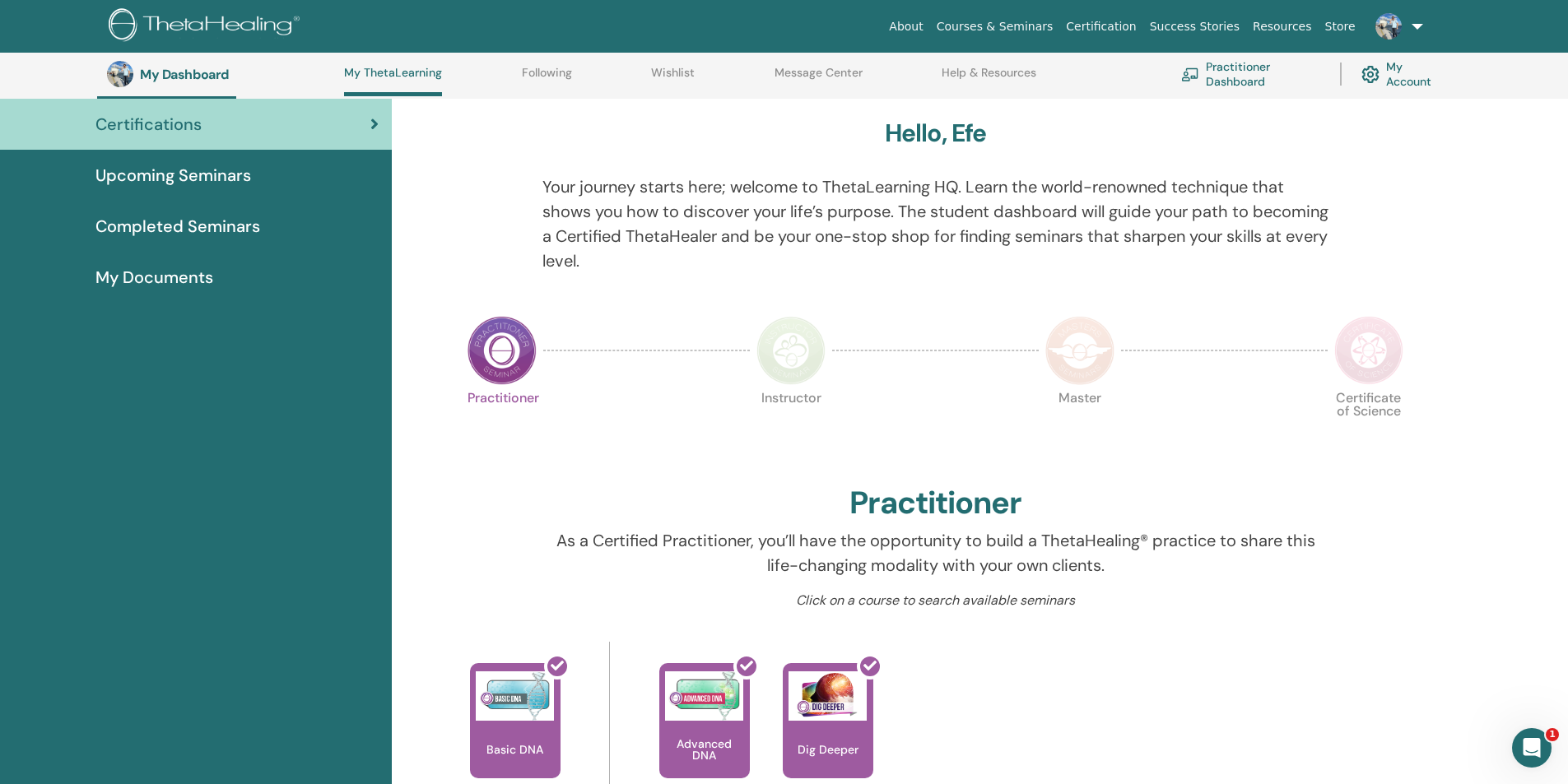
click at [264, 219] on div "Completed Seminars" at bounding box center [195, 226] width 365 height 25
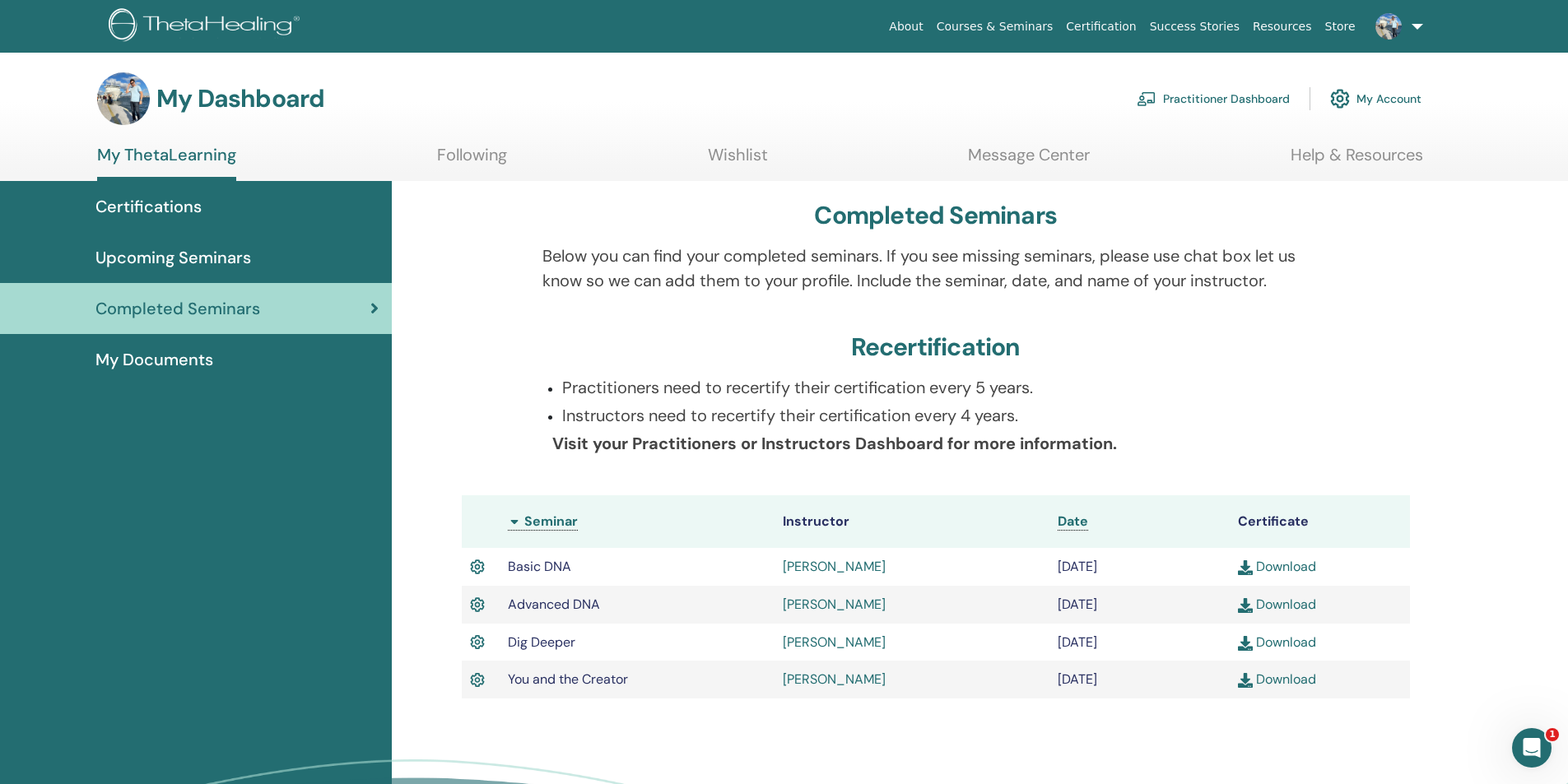
click at [1197, 101] on link "Practitioner Dashboard" at bounding box center [1214, 98] width 153 height 36
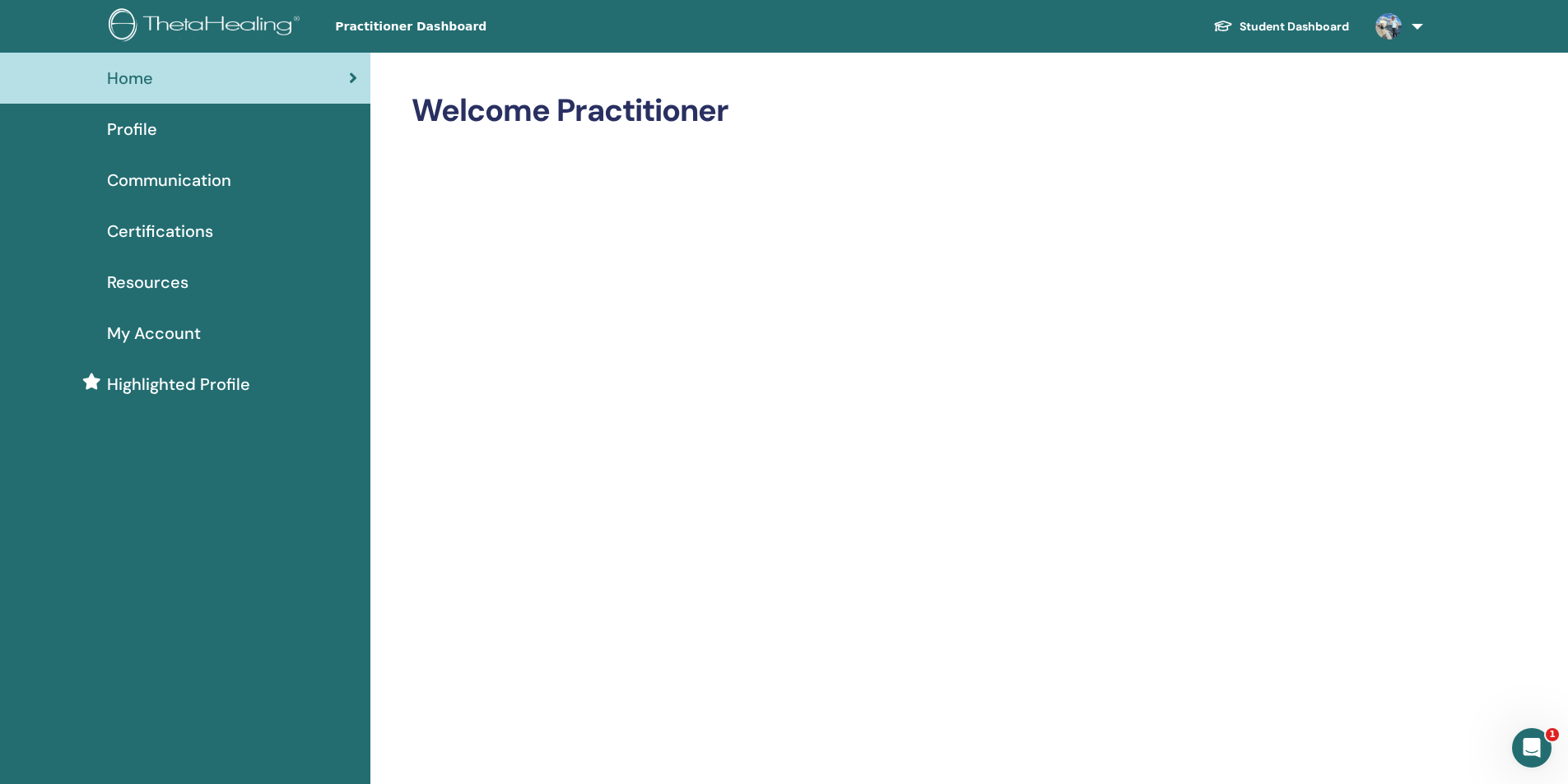
click at [235, 382] on span "Highlighted Profile" at bounding box center [179, 384] width 143 height 25
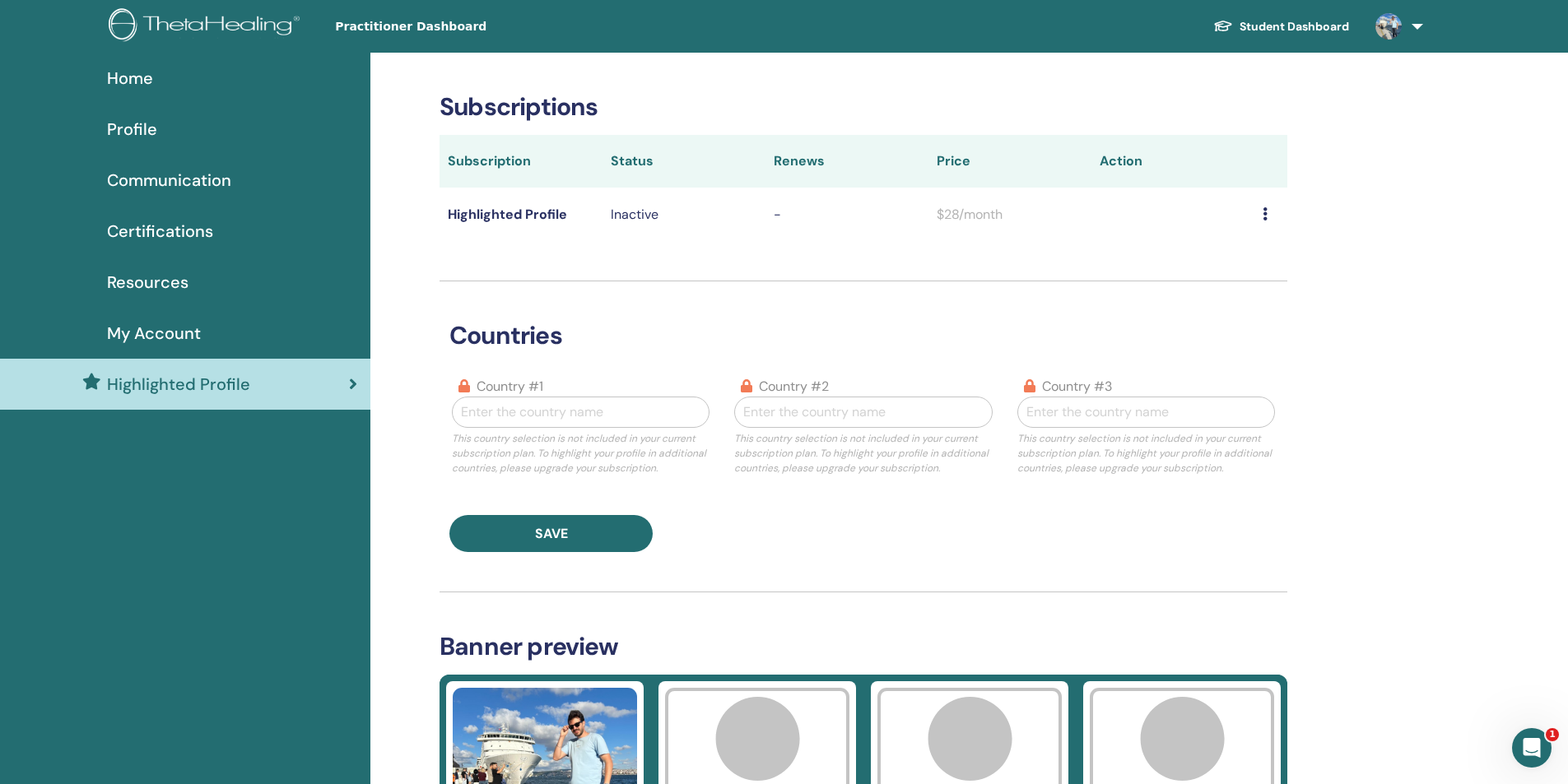
scroll to position [329, 0]
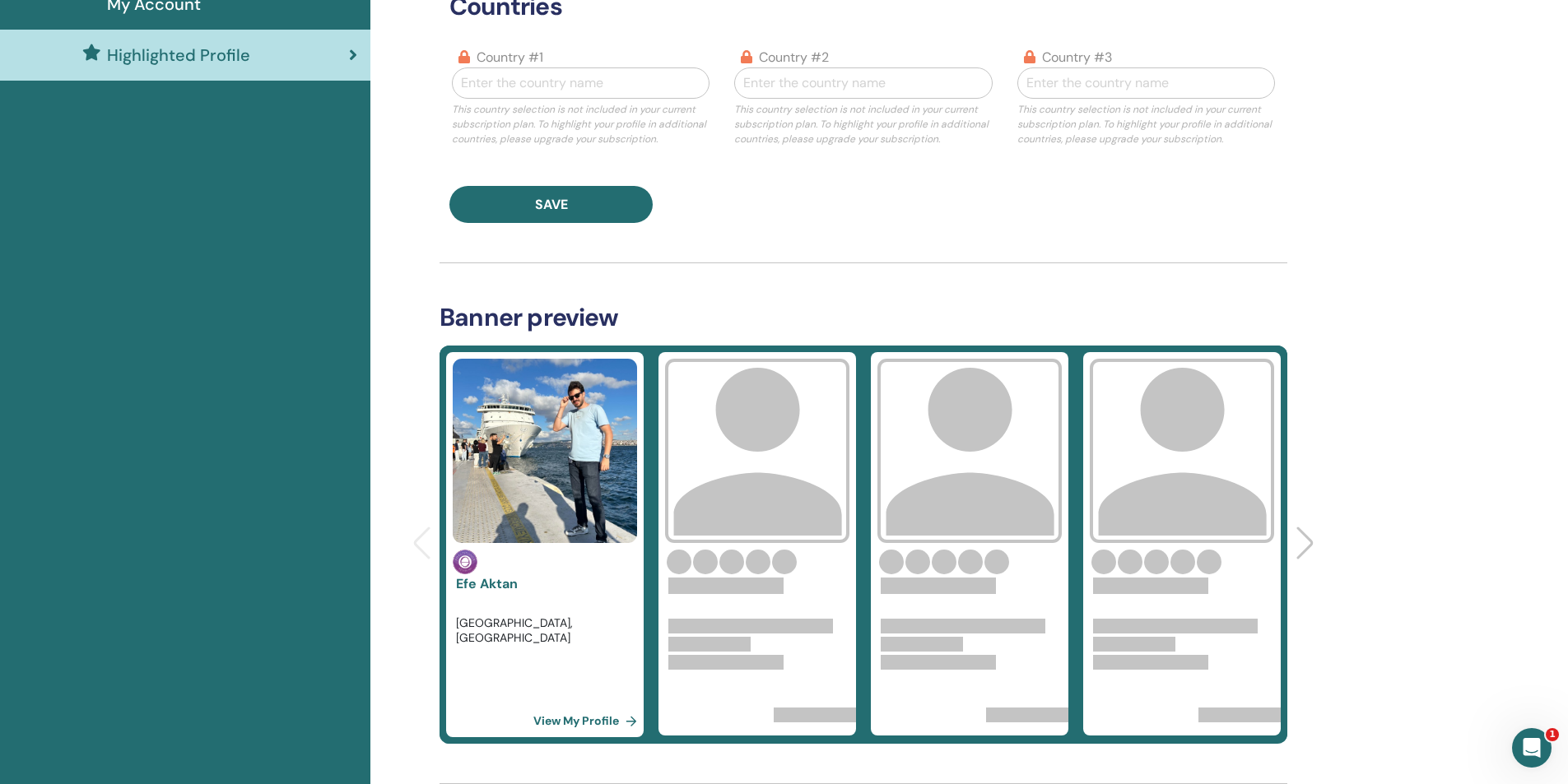
click at [566, 726] on link "View My Profile" at bounding box center [588, 721] width 110 height 33
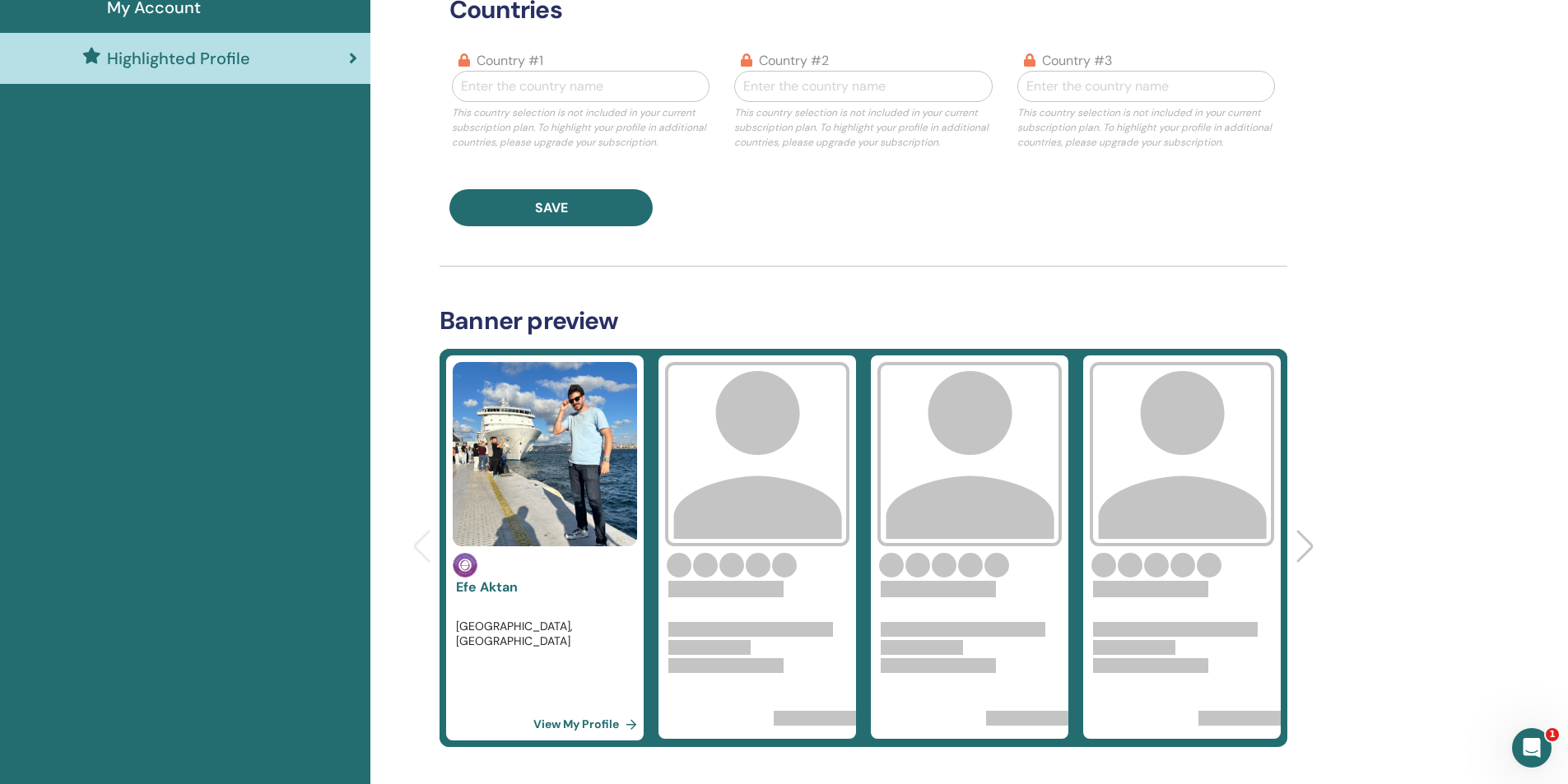
click at [196, 400] on div "Home Profile Communication Certifications Resources My Account" at bounding box center [185, 600] width 370 height 1745
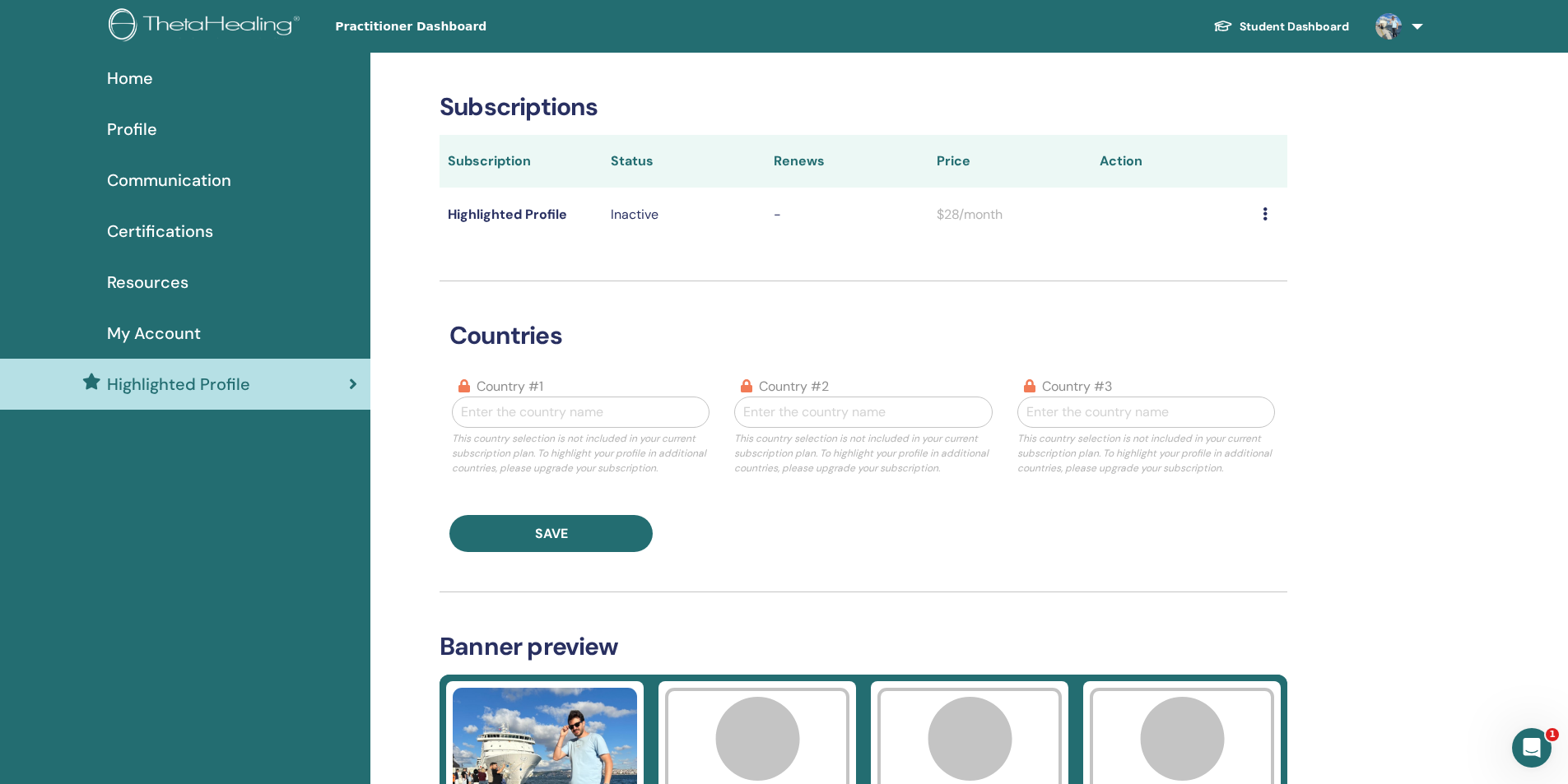
click at [205, 345] on link "My Account" at bounding box center [185, 334] width 370 height 51
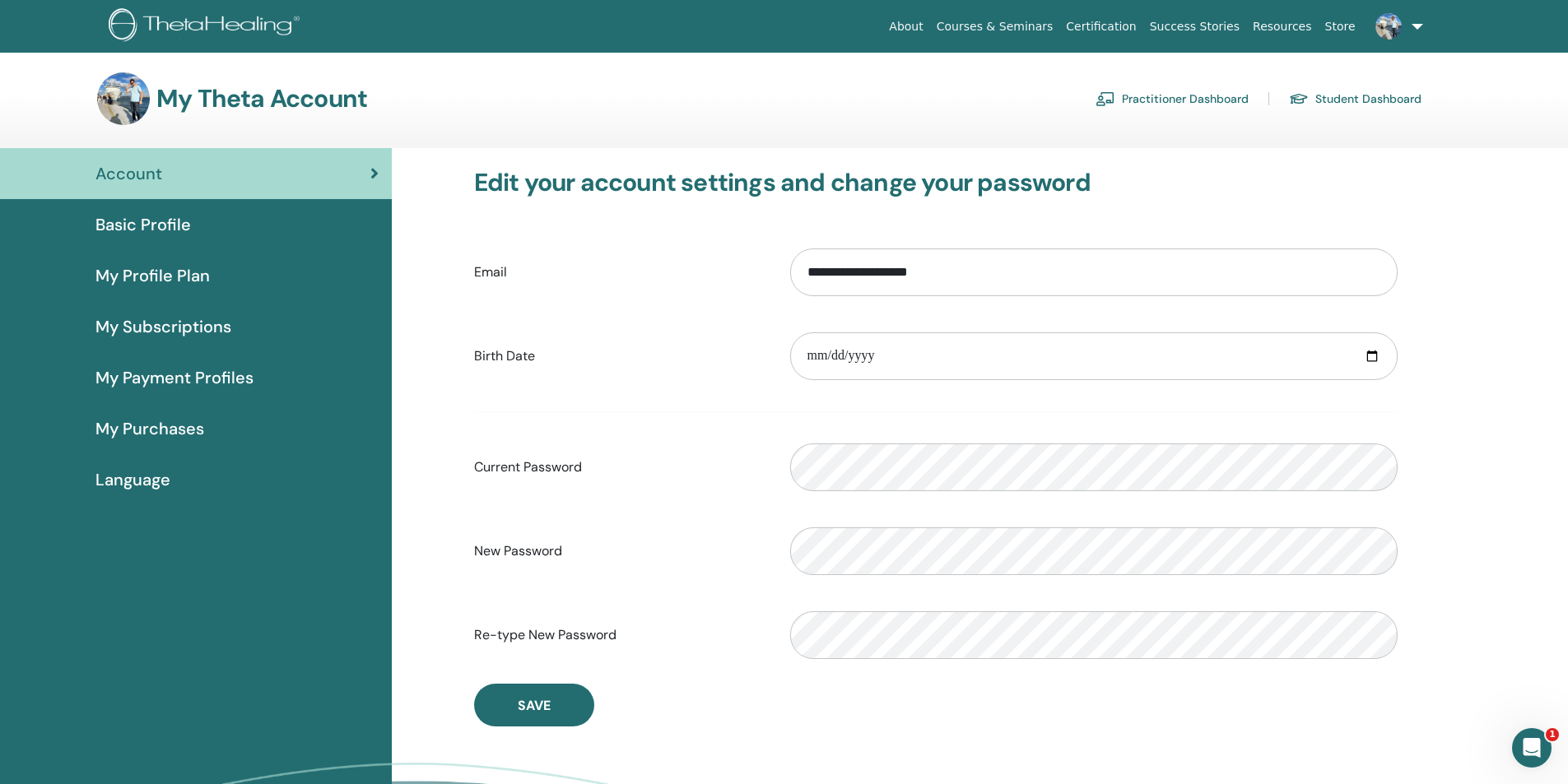
click at [189, 374] on span "My Payment Profiles" at bounding box center [174, 377] width 158 height 25
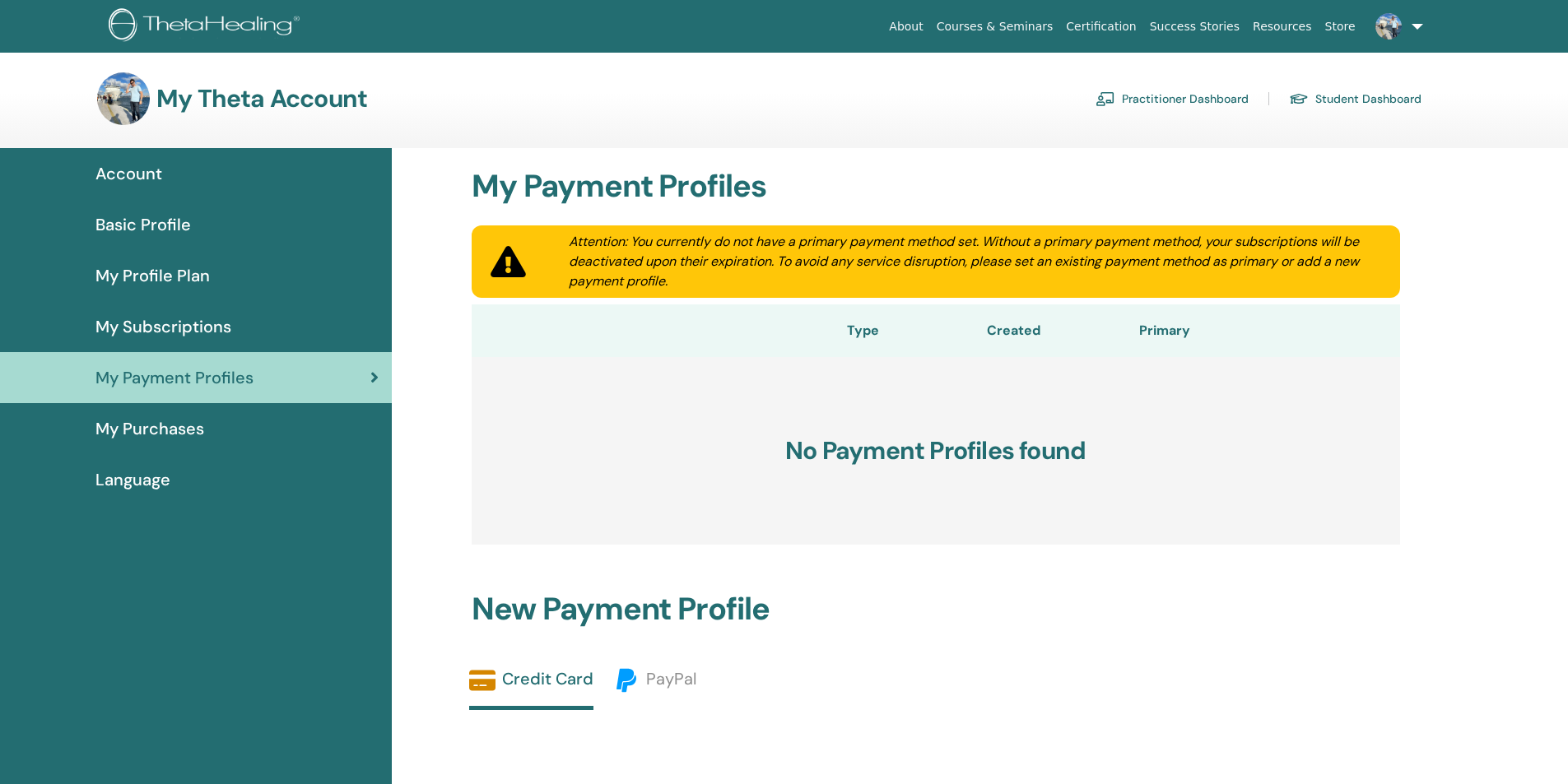
click at [201, 318] on span "My Subscriptions" at bounding box center [163, 326] width 135 height 25
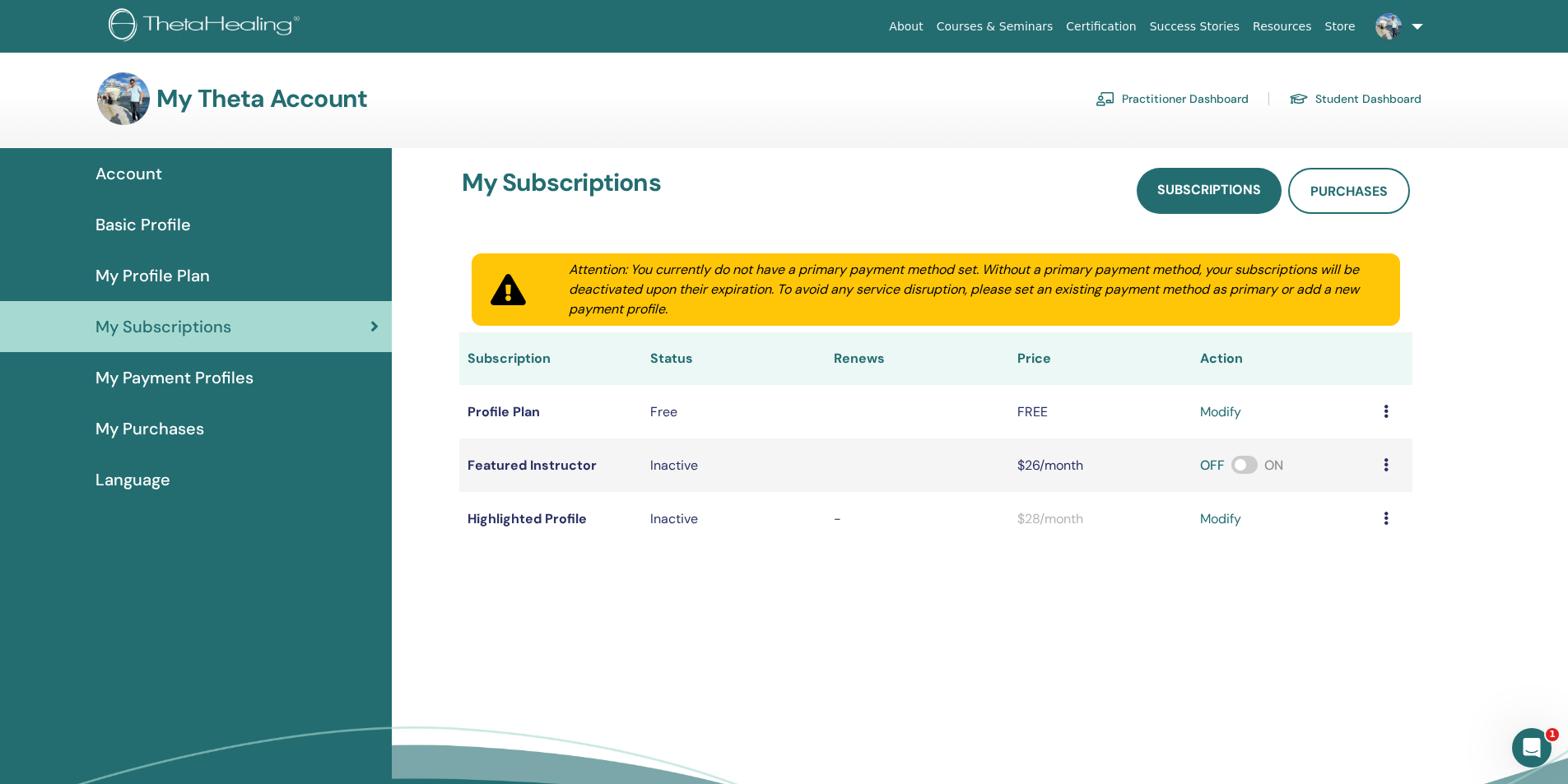
click at [181, 283] on span "My Profile Plan" at bounding box center [152, 275] width 115 height 25
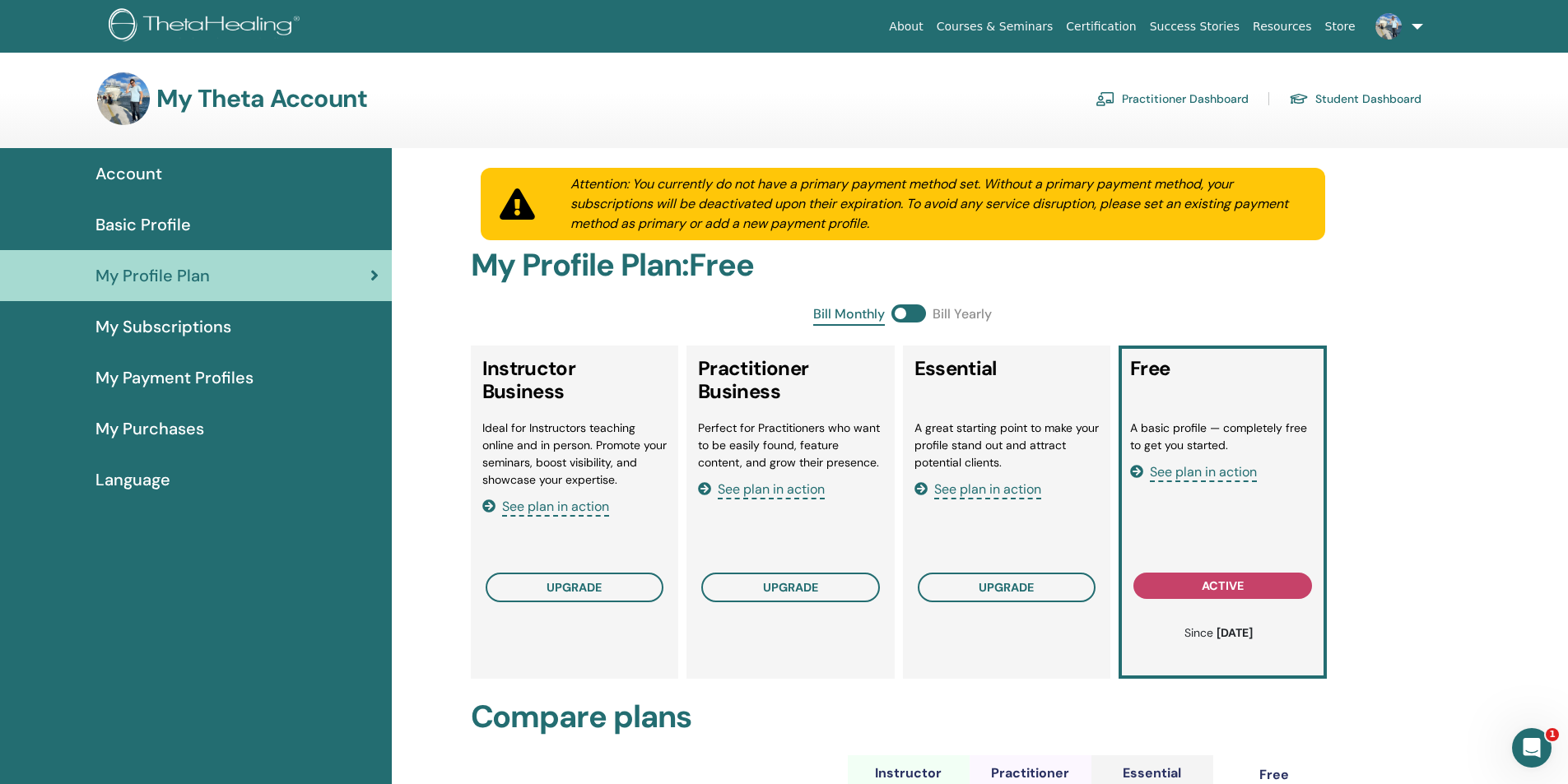
click at [176, 222] on span "Basic Profile" at bounding box center [142, 224] width 95 height 25
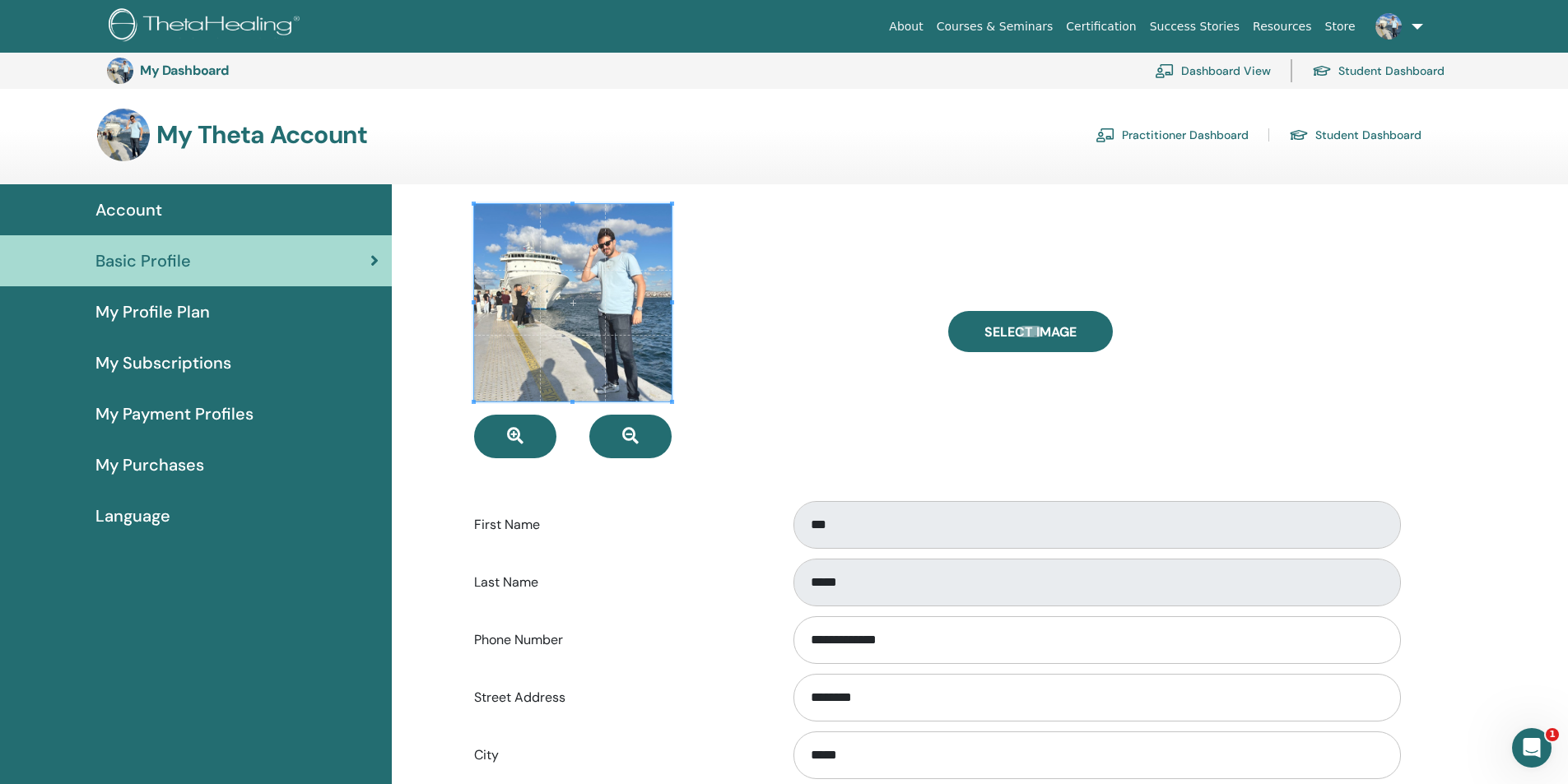
scroll to position [447, 0]
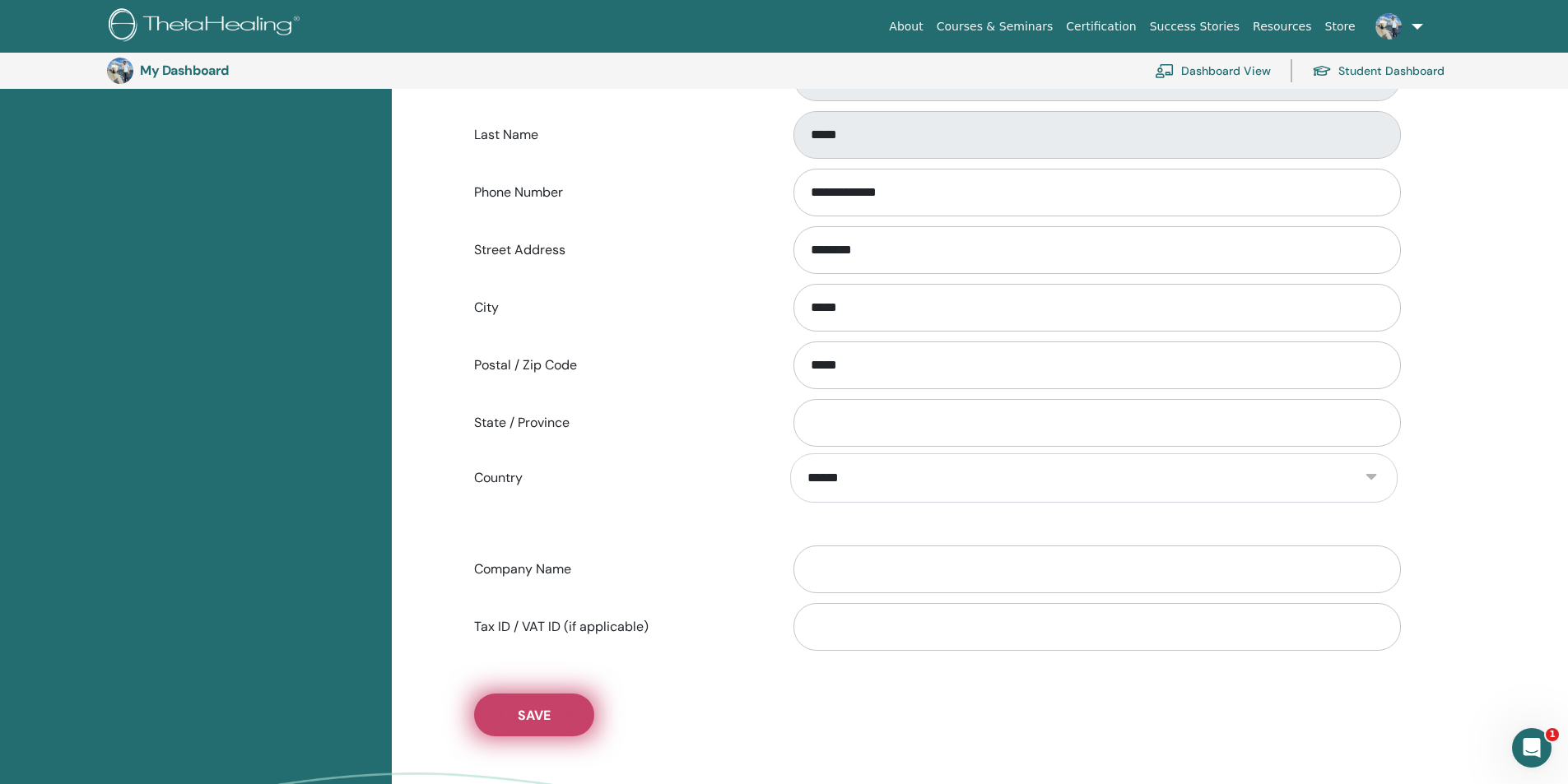
click at [544, 706] on button "Save" at bounding box center [534, 715] width 120 height 43
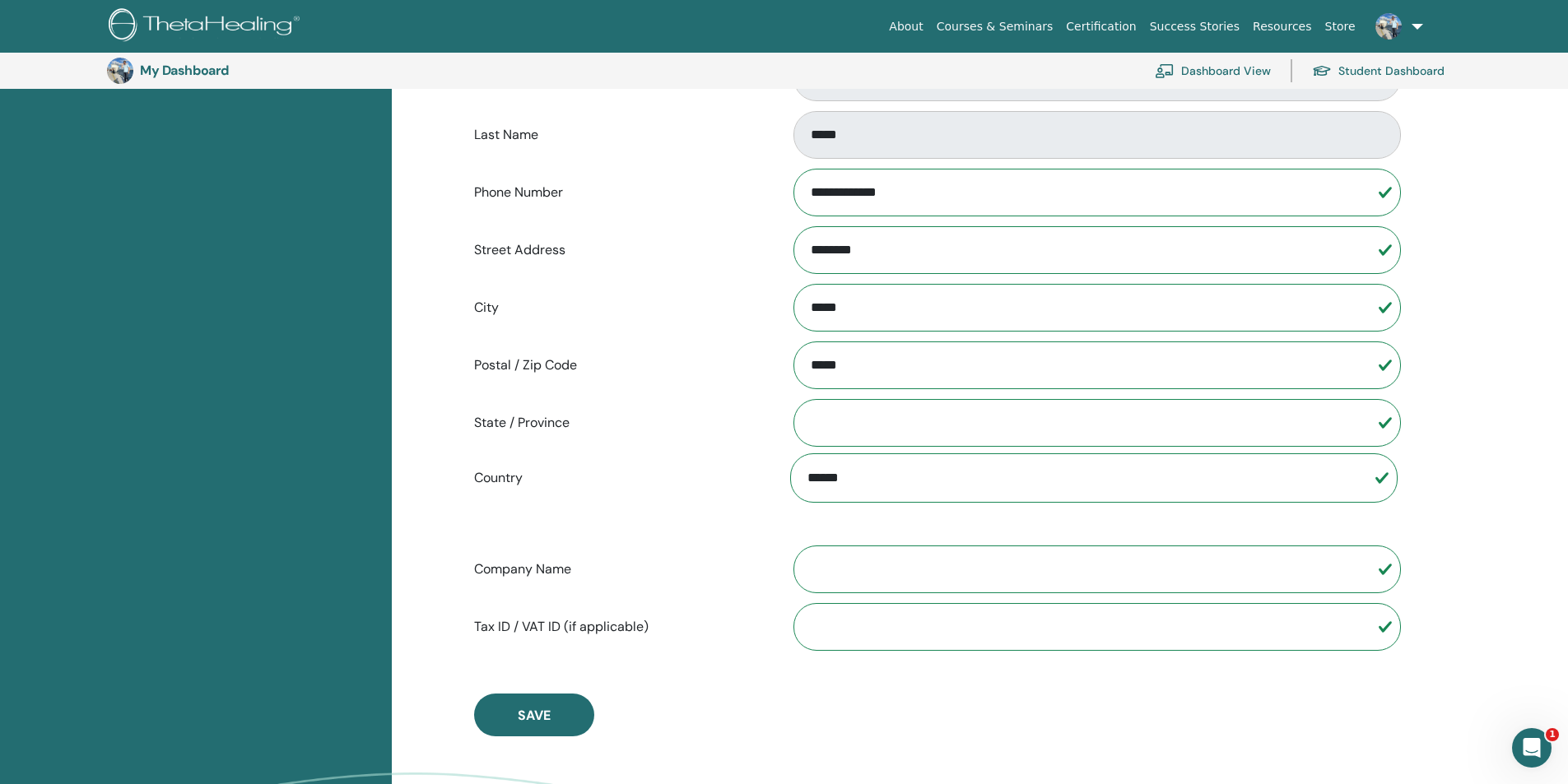
scroll to position [0, 0]
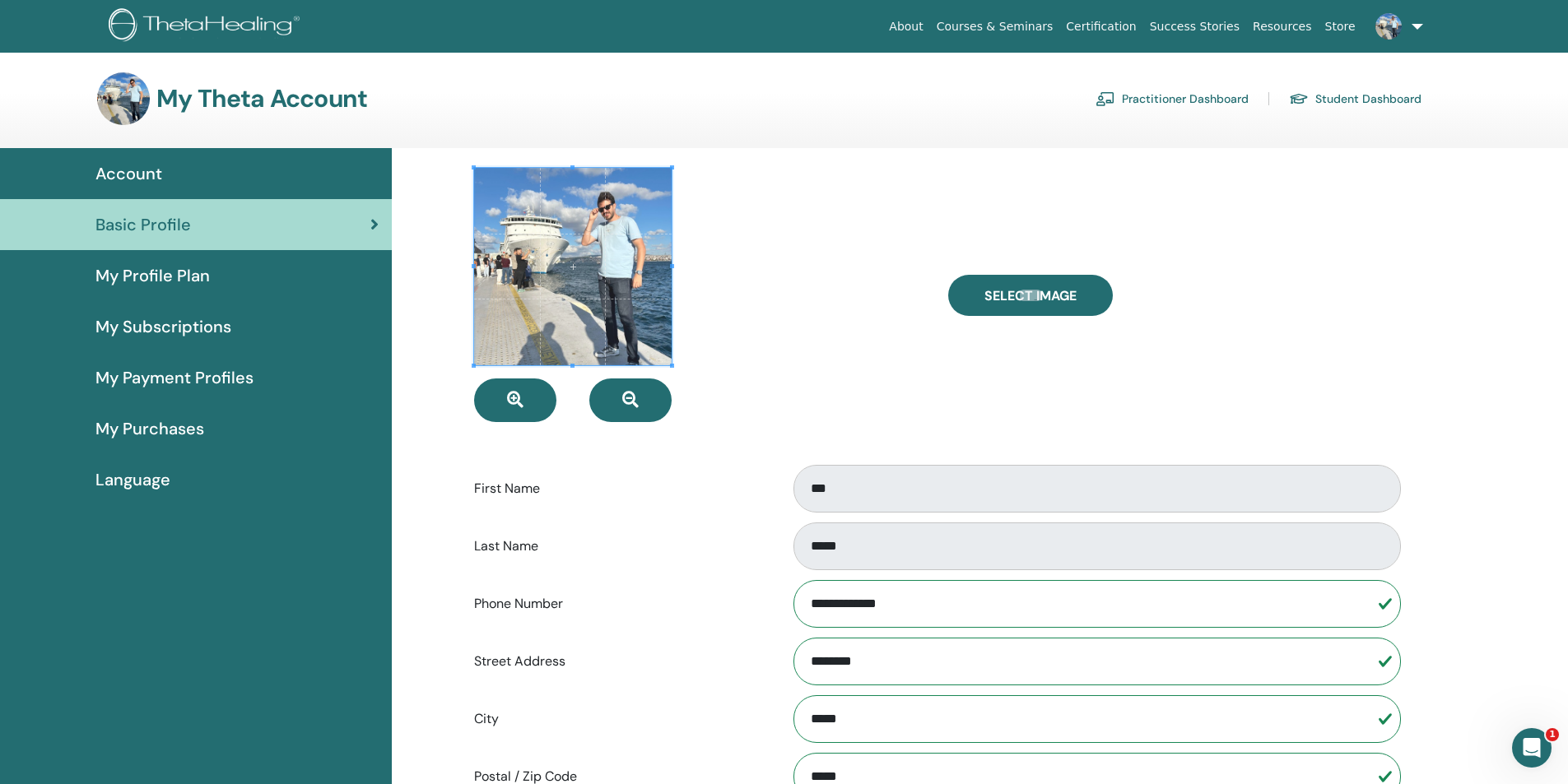
click at [1231, 99] on link "Practitioner Dashboard" at bounding box center [1172, 98] width 153 height 26
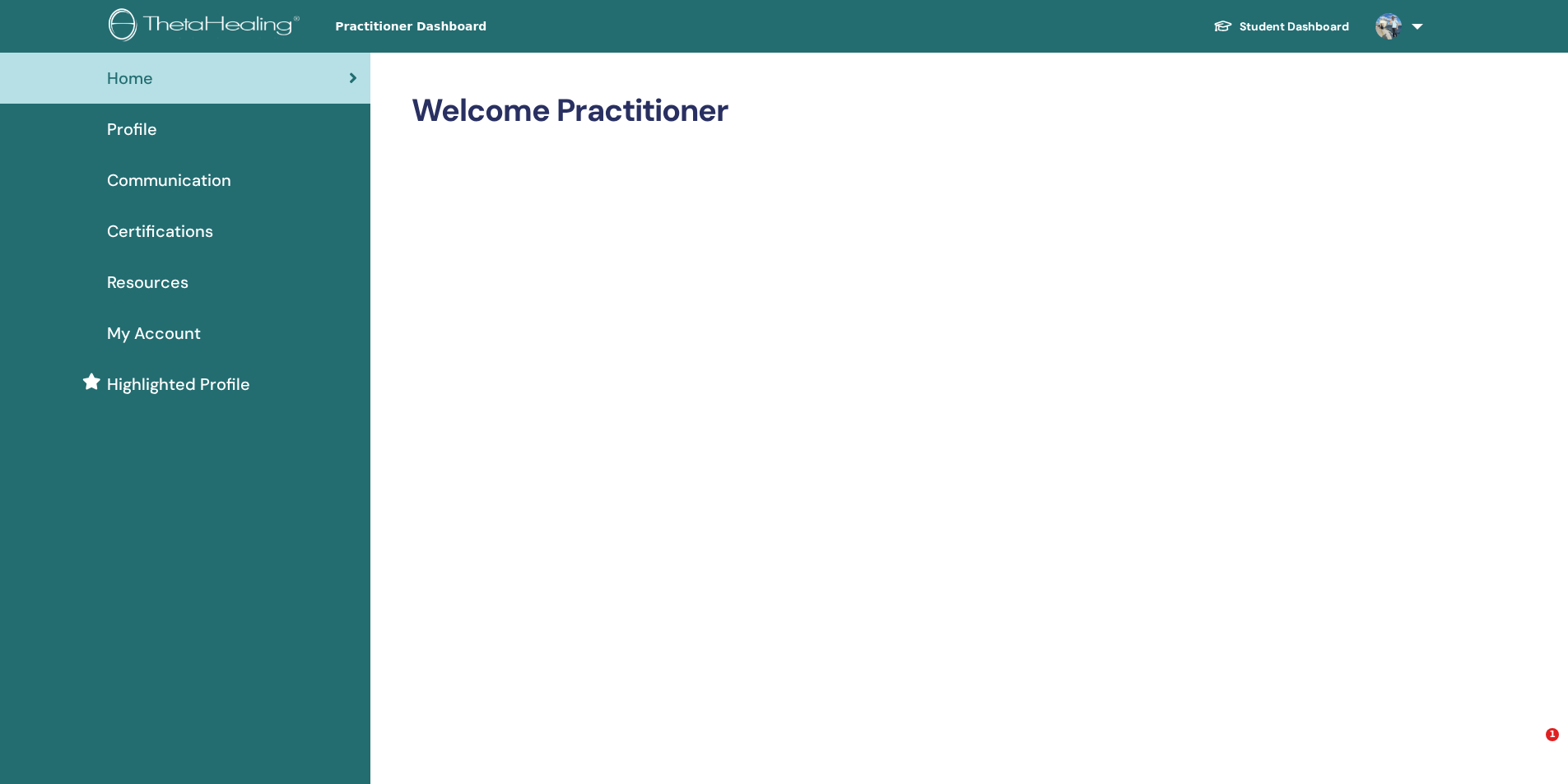
click at [187, 137] on div "Profile" at bounding box center [185, 129] width 345 height 25
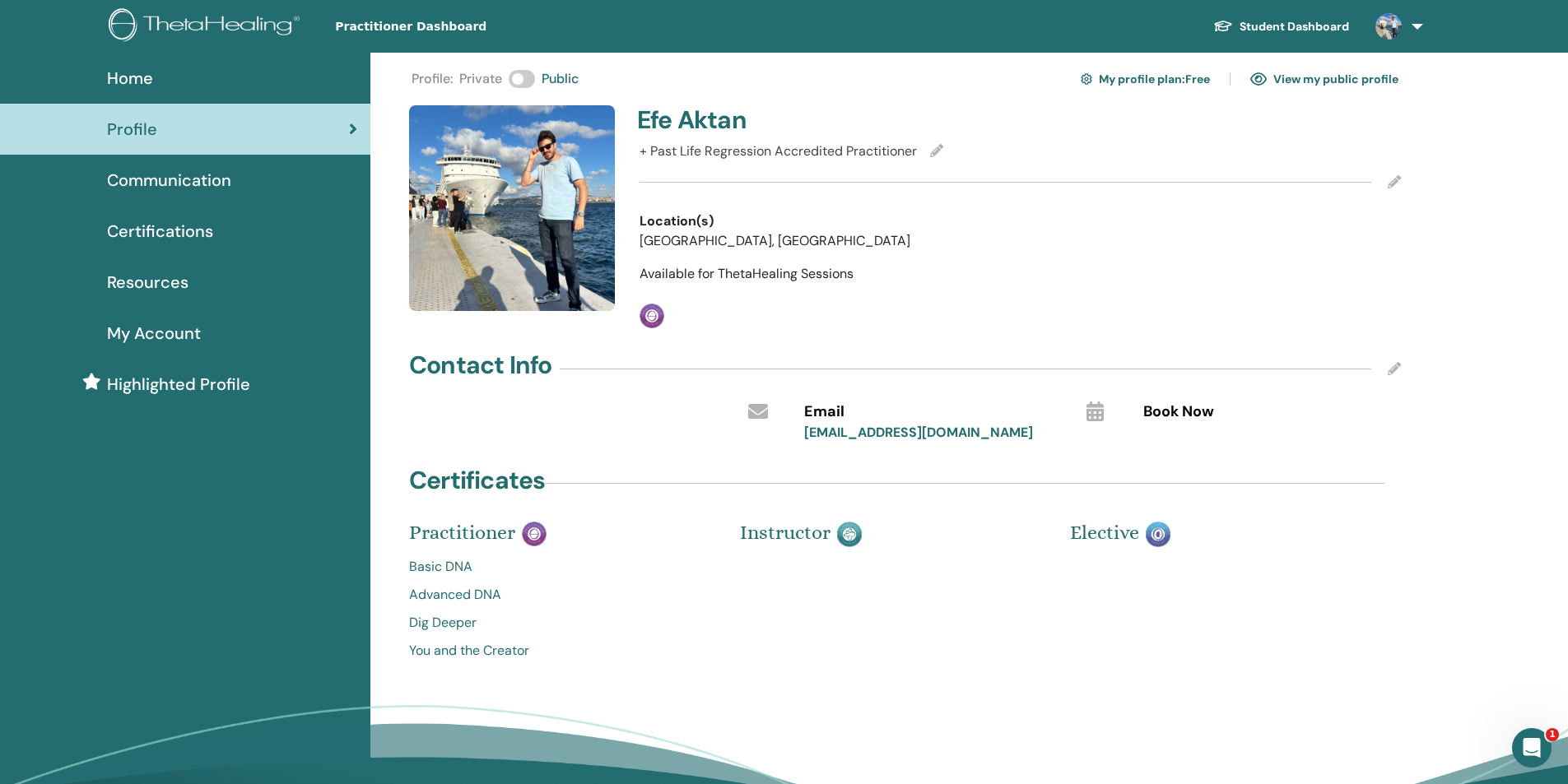
click at [1285, 85] on link "View my public profile" at bounding box center [1325, 78] width 148 height 26
click at [1393, 32] on img at bounding box center [1388, 26] width 27 height 26
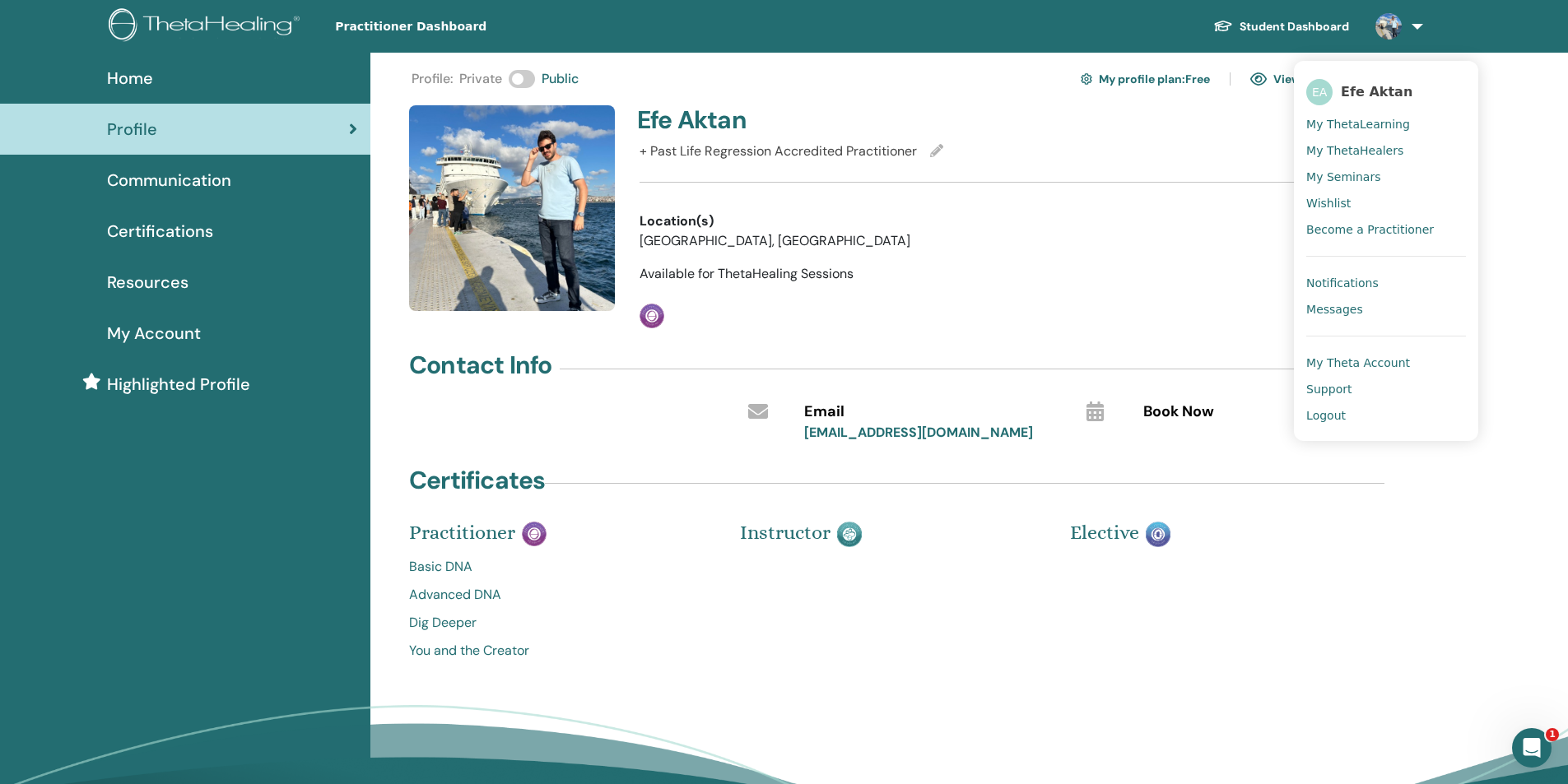
click at [1312, 419] on span "Logout" at bounding box center [1326, 415] width 39 height 15
